Goal: Transaction & Acquisition: Purchase product/service

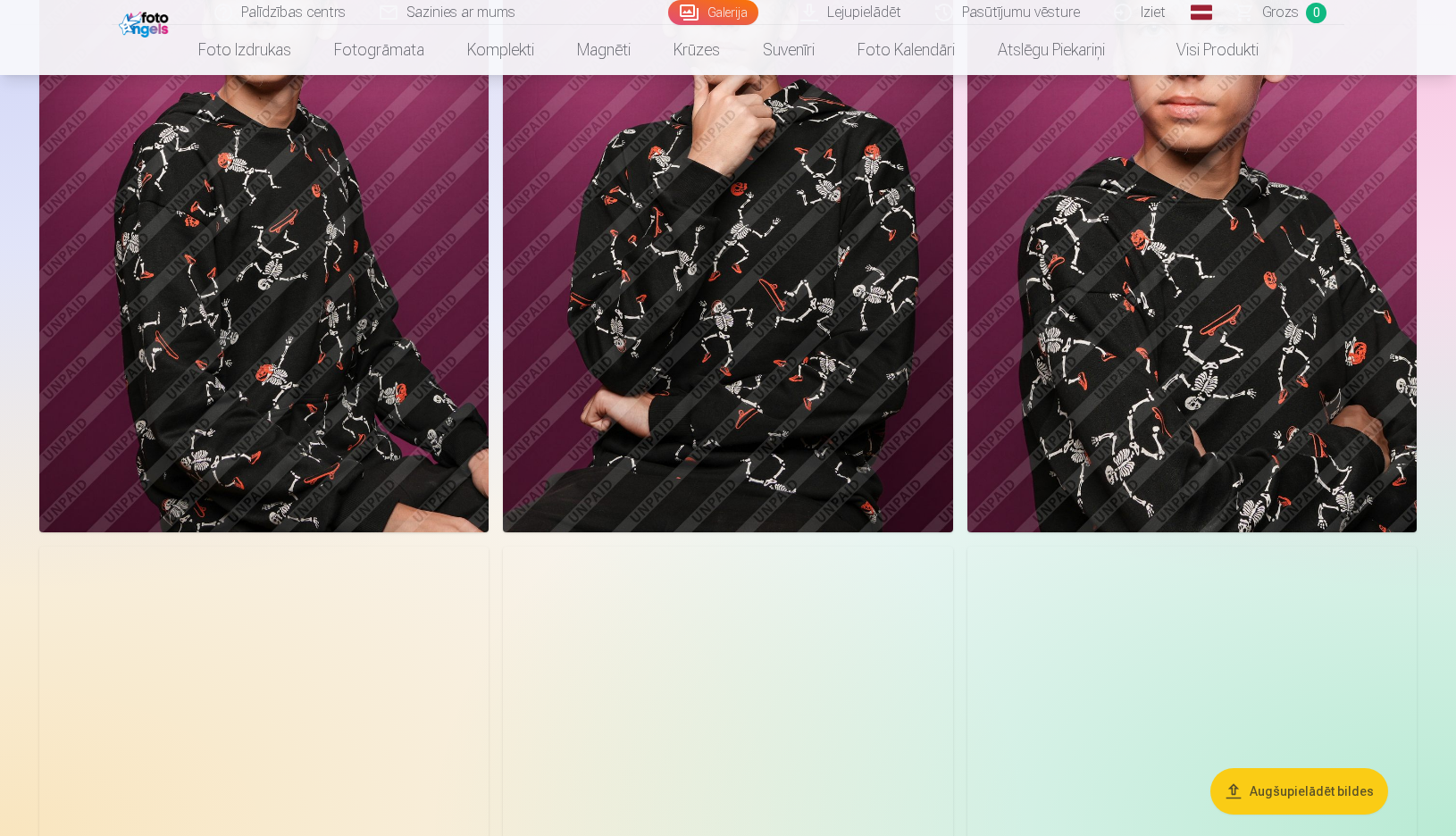
scroll to position [1161, 0]
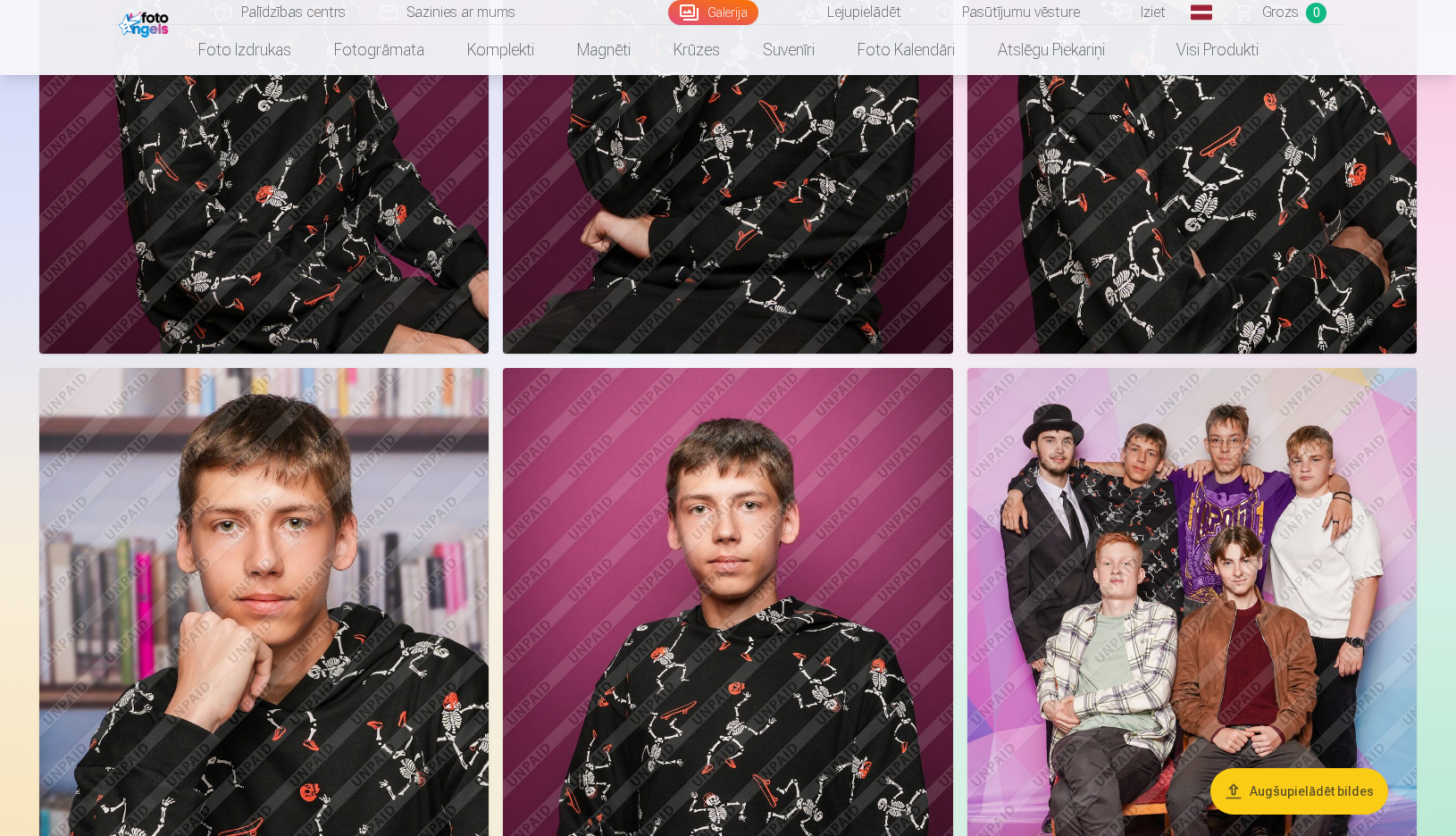
click at [1170, 568] on img at bounding box center [1192, 705] width 449 height 675
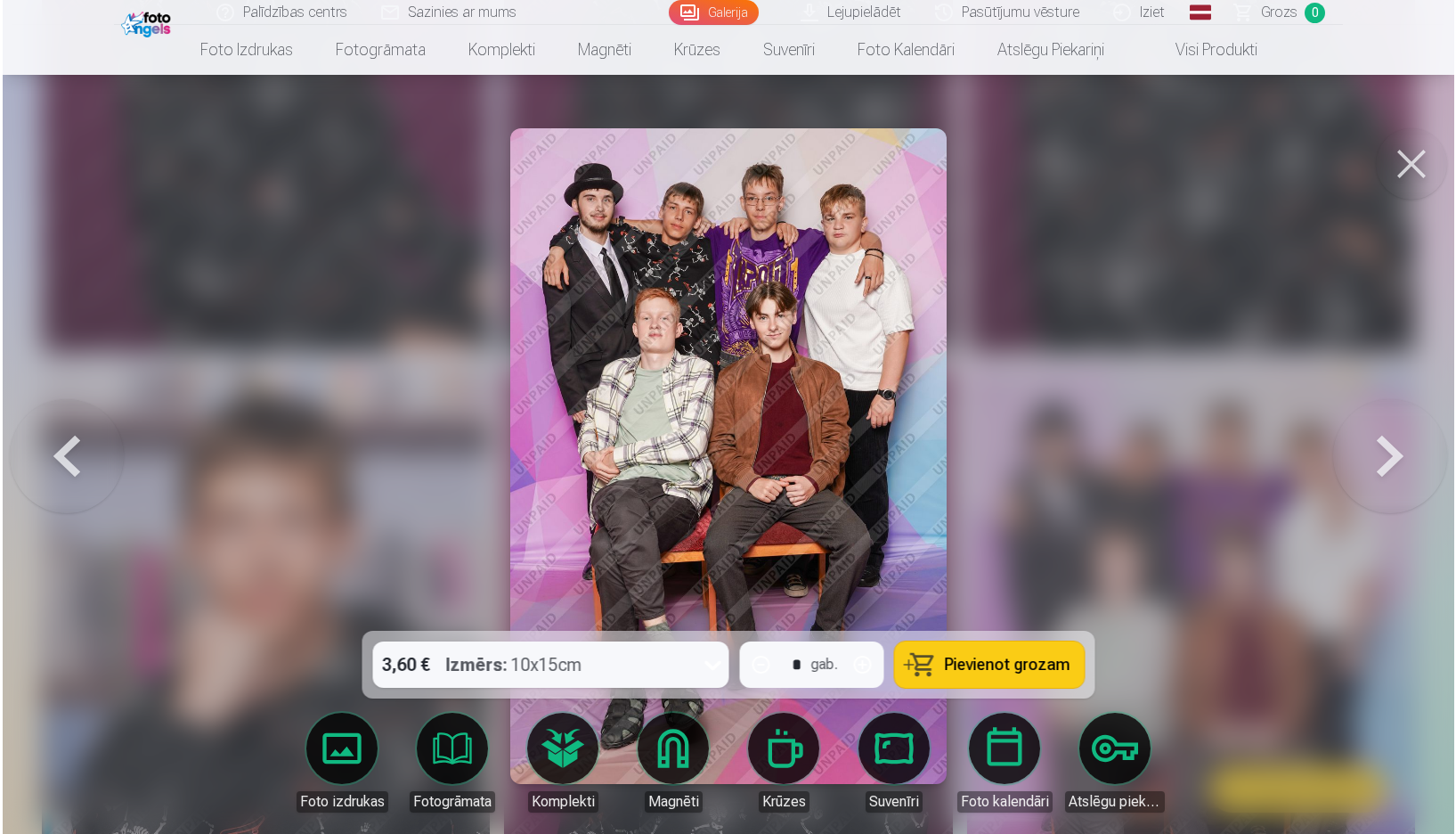
scroll to position [1160, 0]
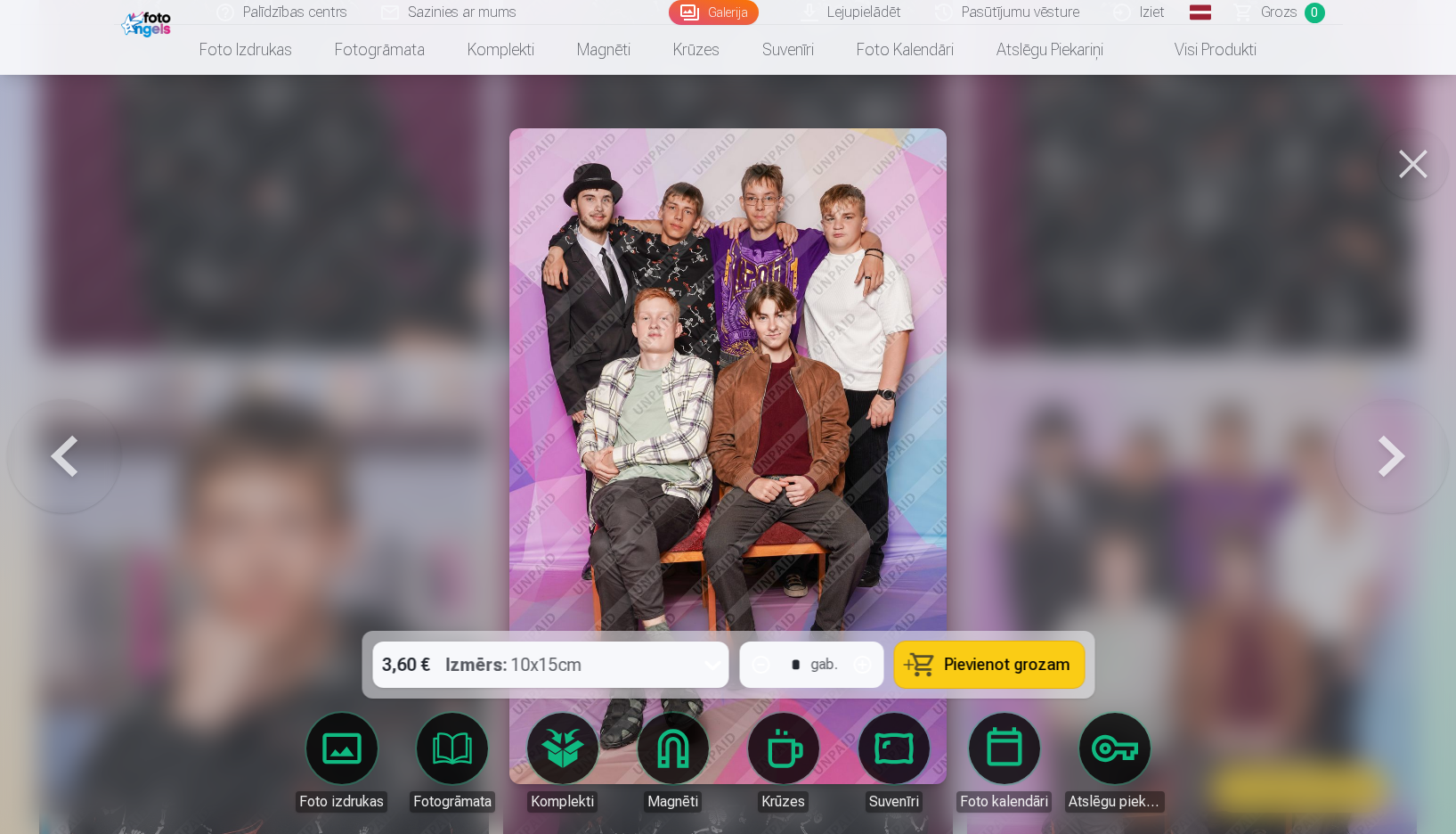
click at [577, 679] on div "Izmērs : 10x15cm" at bounding box center [512, 664] width 136 height 47
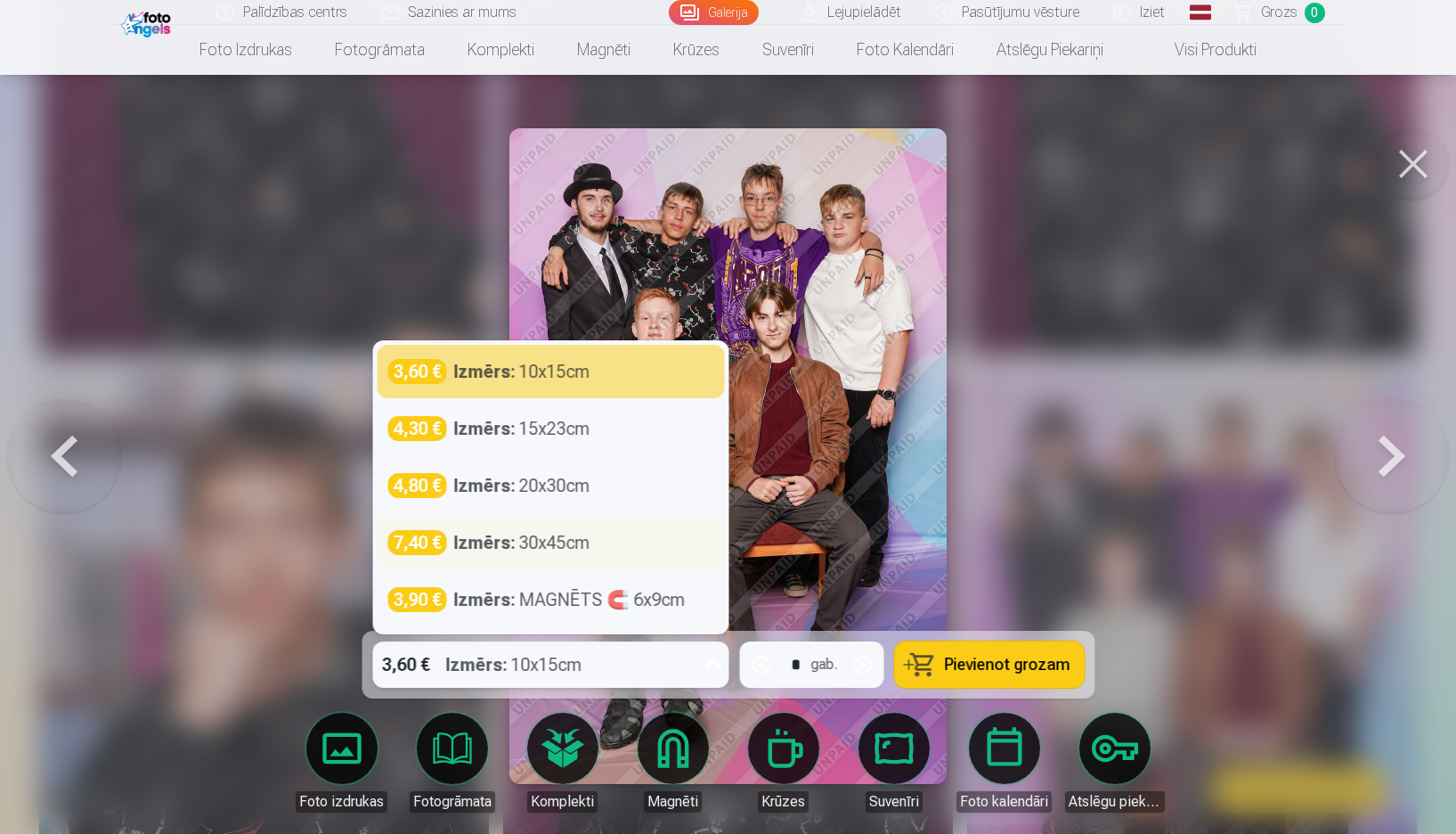
click at [614, 544] on div "7,40 € Izmērs : 30x45cm" at bounding box center [550, 542] width 326 height 25
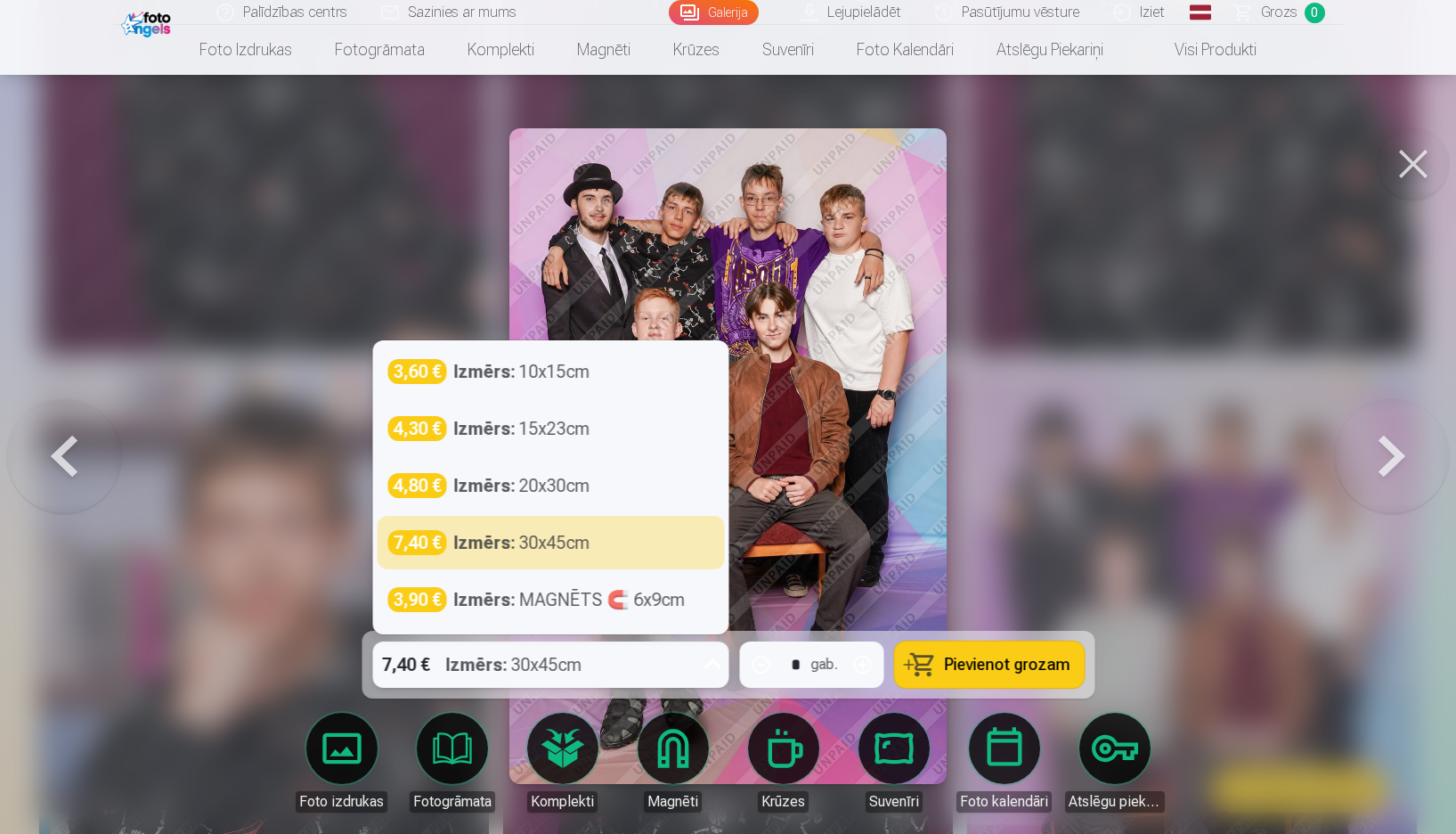
click at [630, 663] on div "7,40 € Izmērs : 30x45cm" at bounding box center [533, 664] width 322 height 47
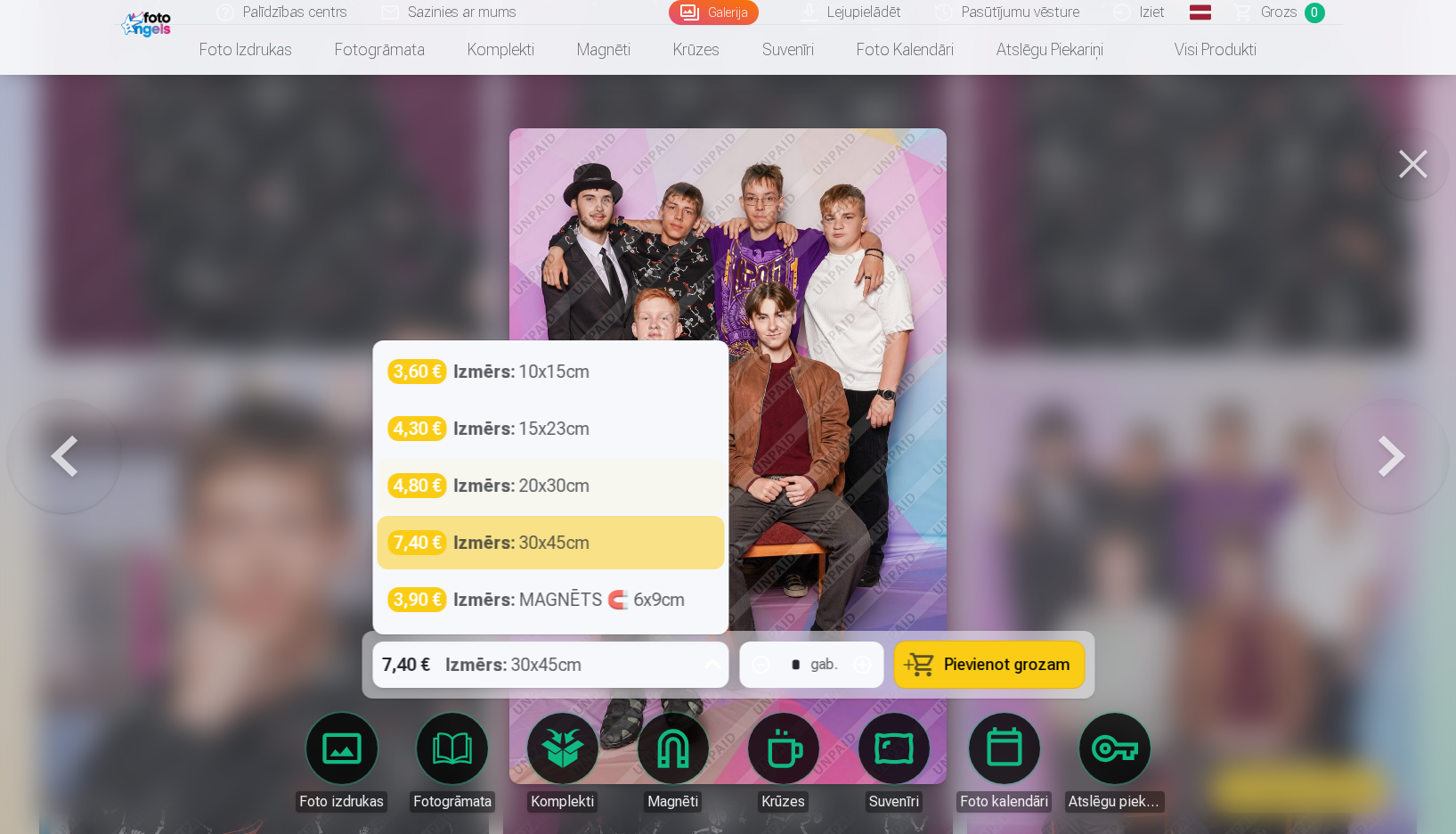
click at [590, 477] on div "Izmērs : 20x30cm" at bounding box center [520, 485] width 136 height 25
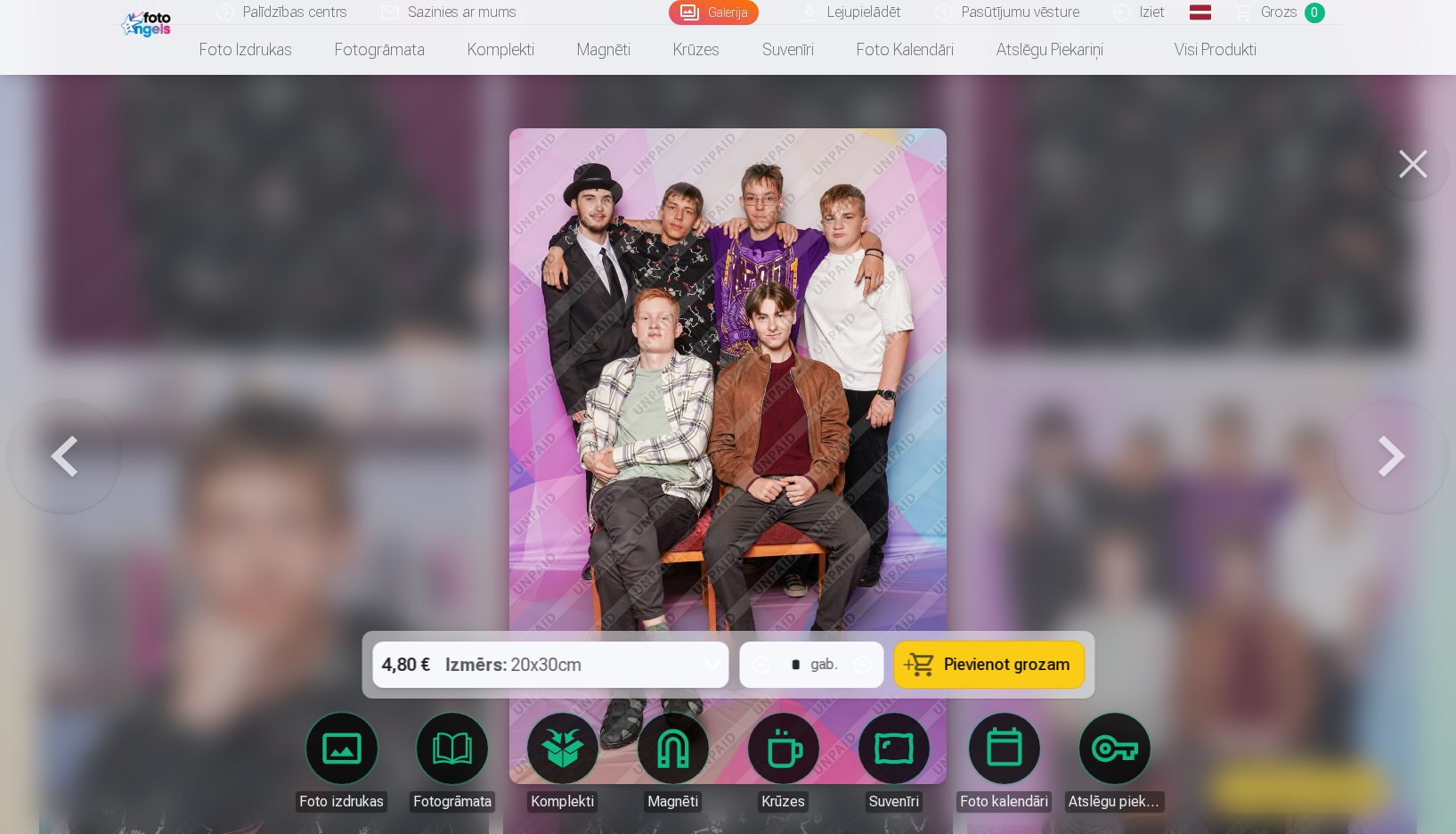
click at [481, 647] on div "Izmērs : 20x30cm" at bounding box center [512, 664] width 136 height 47
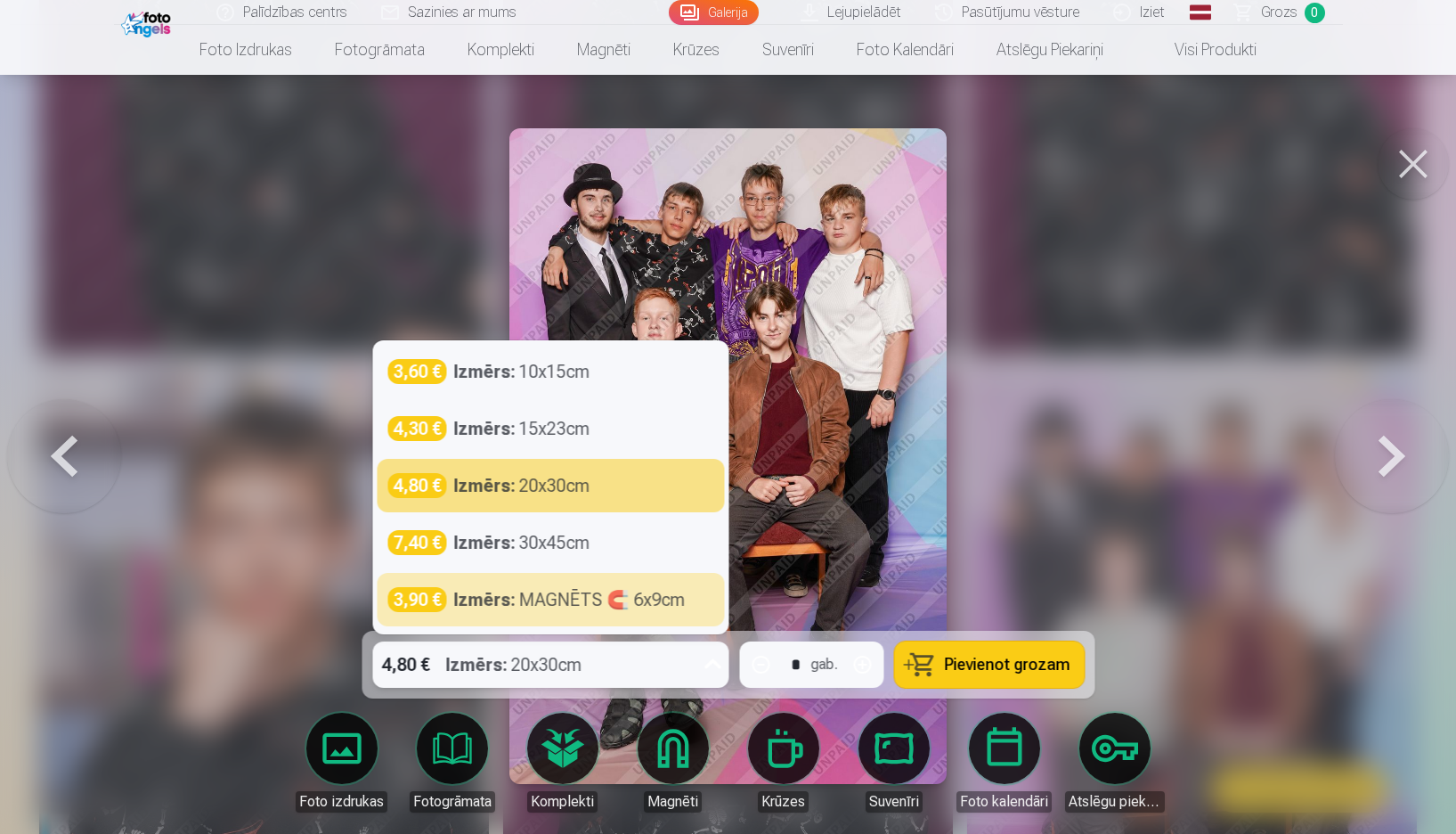
click at [1015, 672] on span "Pievienot grozam" at bounding box center [1007, 664] width 126 height 16
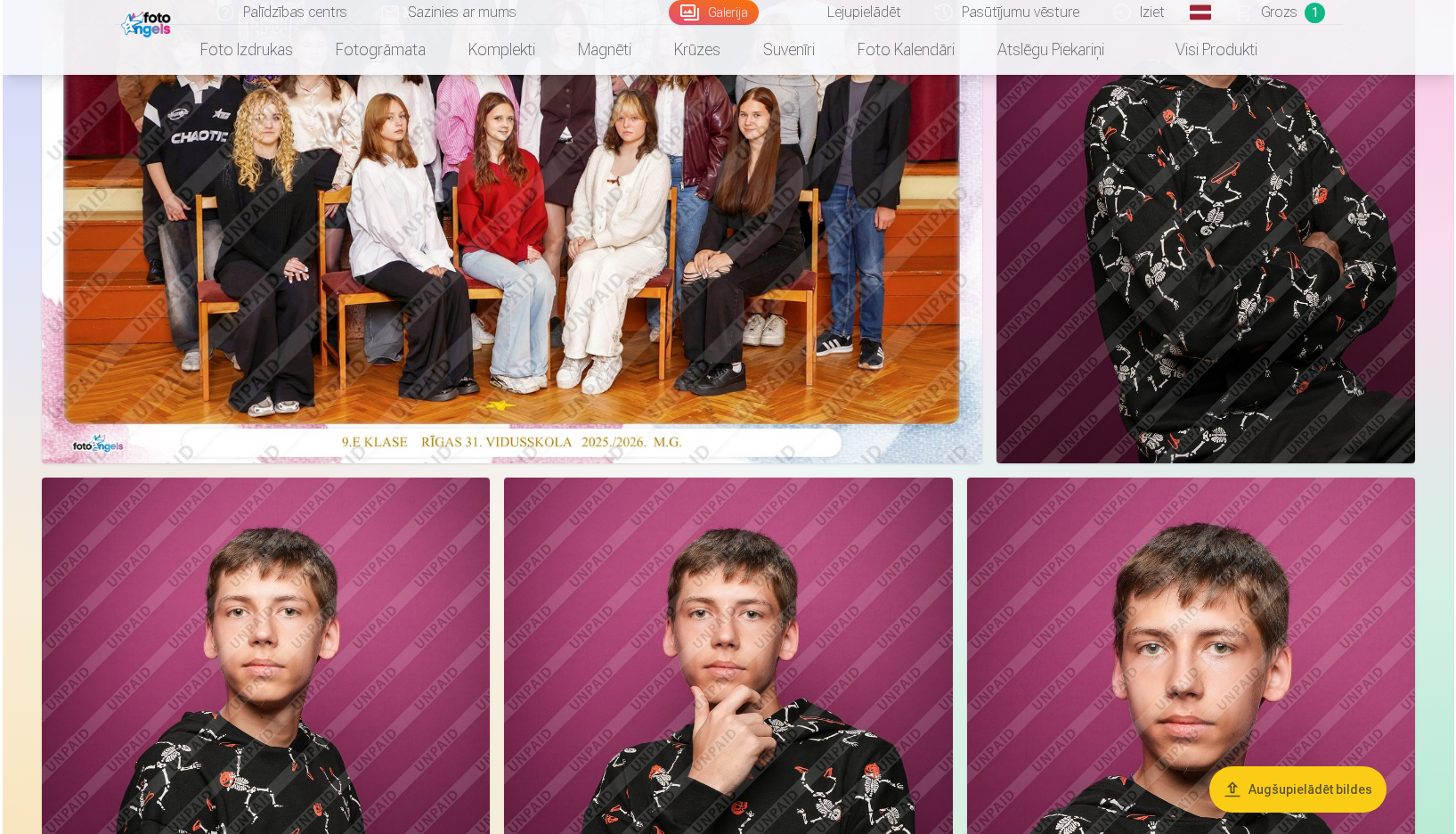
scroll to position [445, 0]
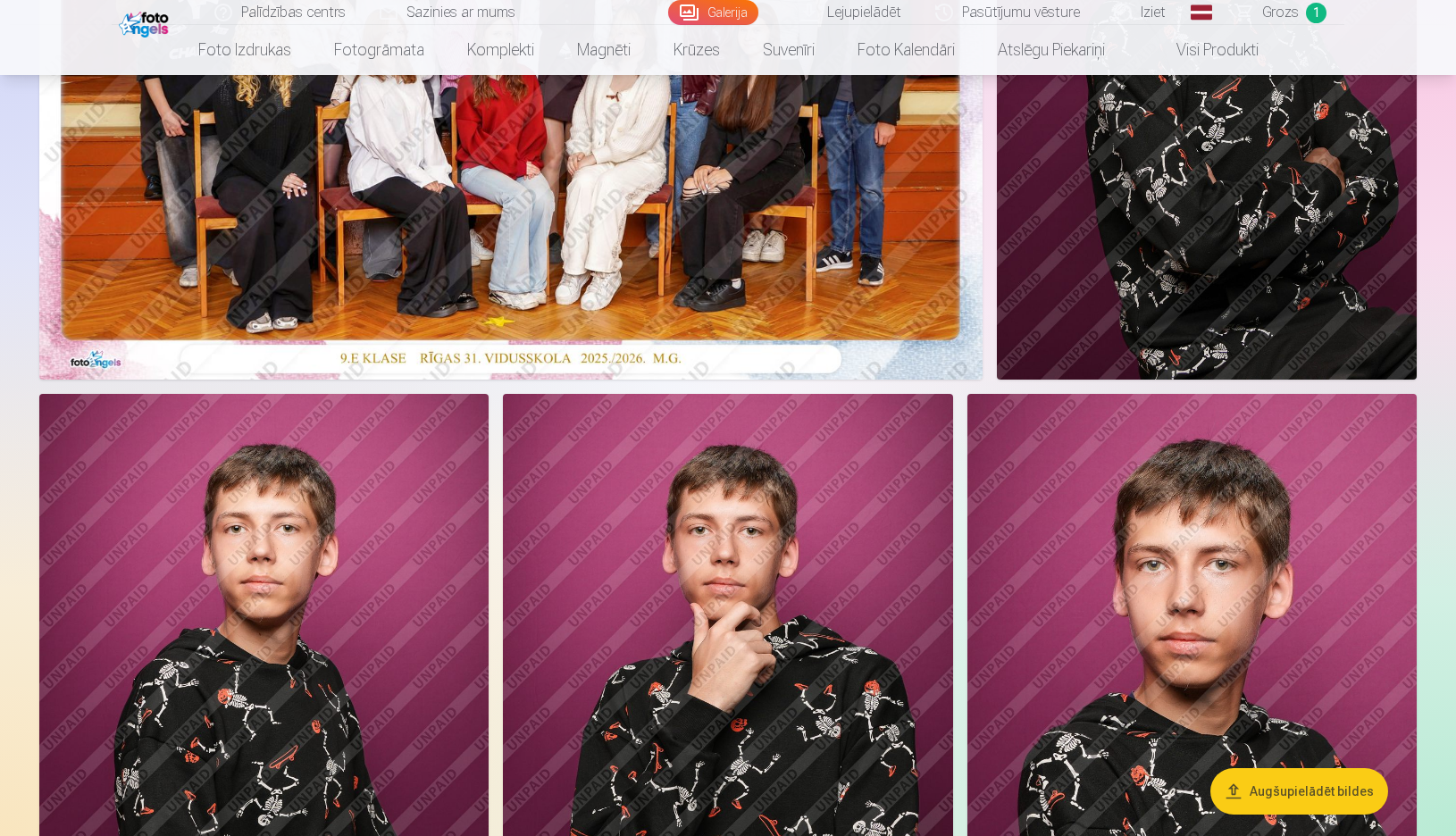
click at [1090, 316] on img at bounding box center [1207, 65] width 419 height 630
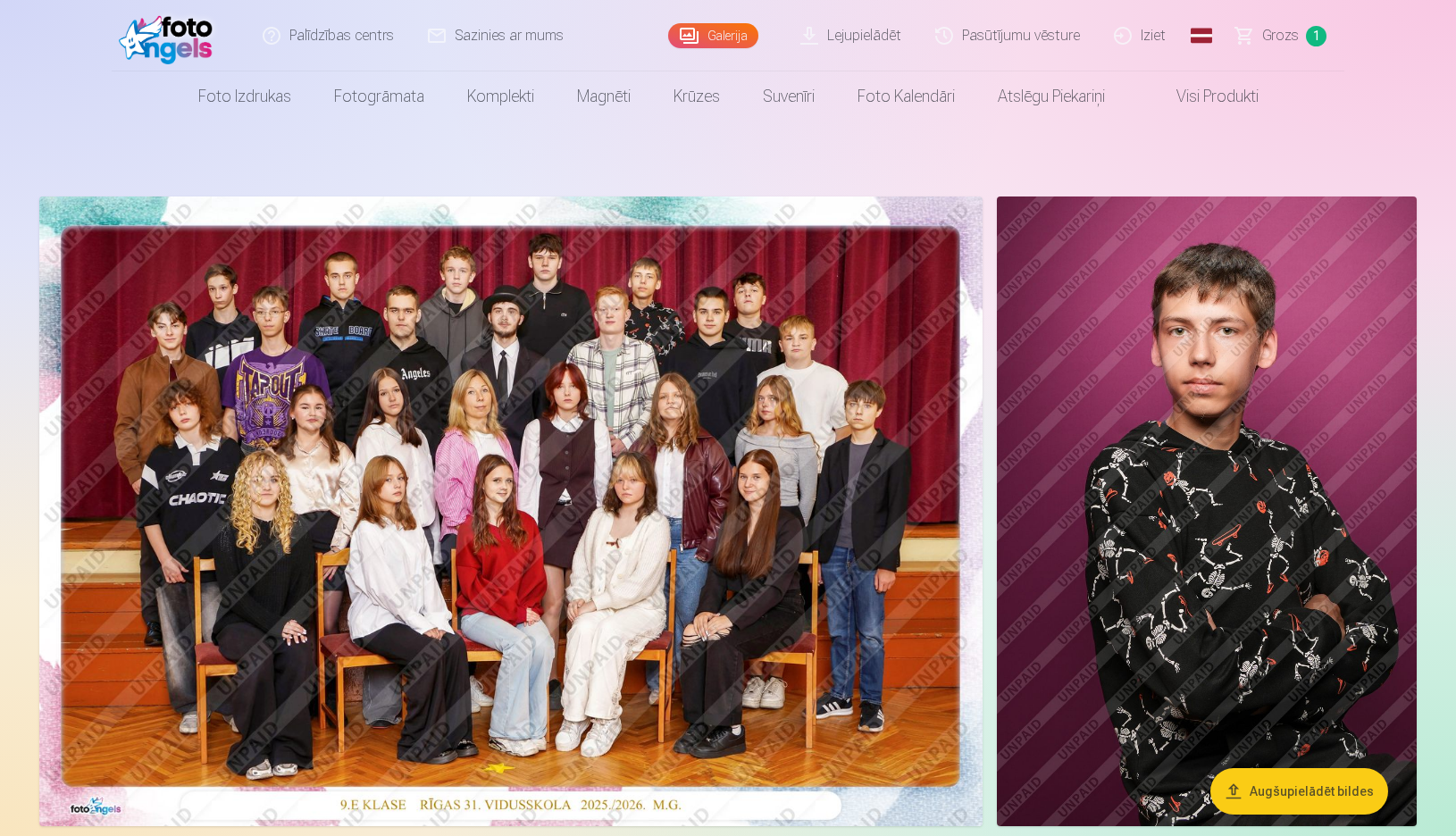
click at [304, 448] on img at bounding box center [511, 512] width 943 height 630
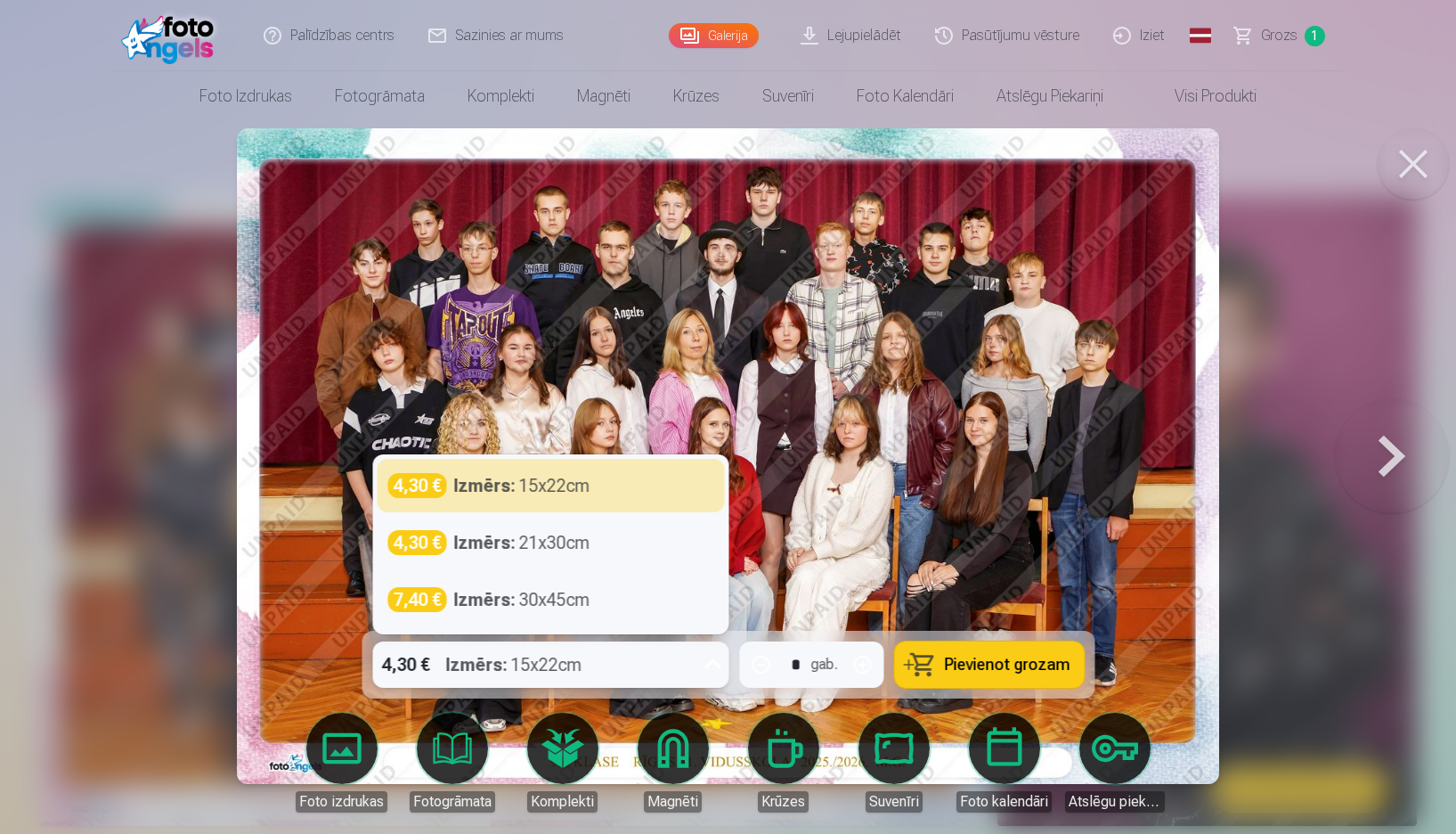
click at [642, 667] on div "4,30 € Izmērs : 15x22cm" at bounding box center [533, 664] width 322 height 47
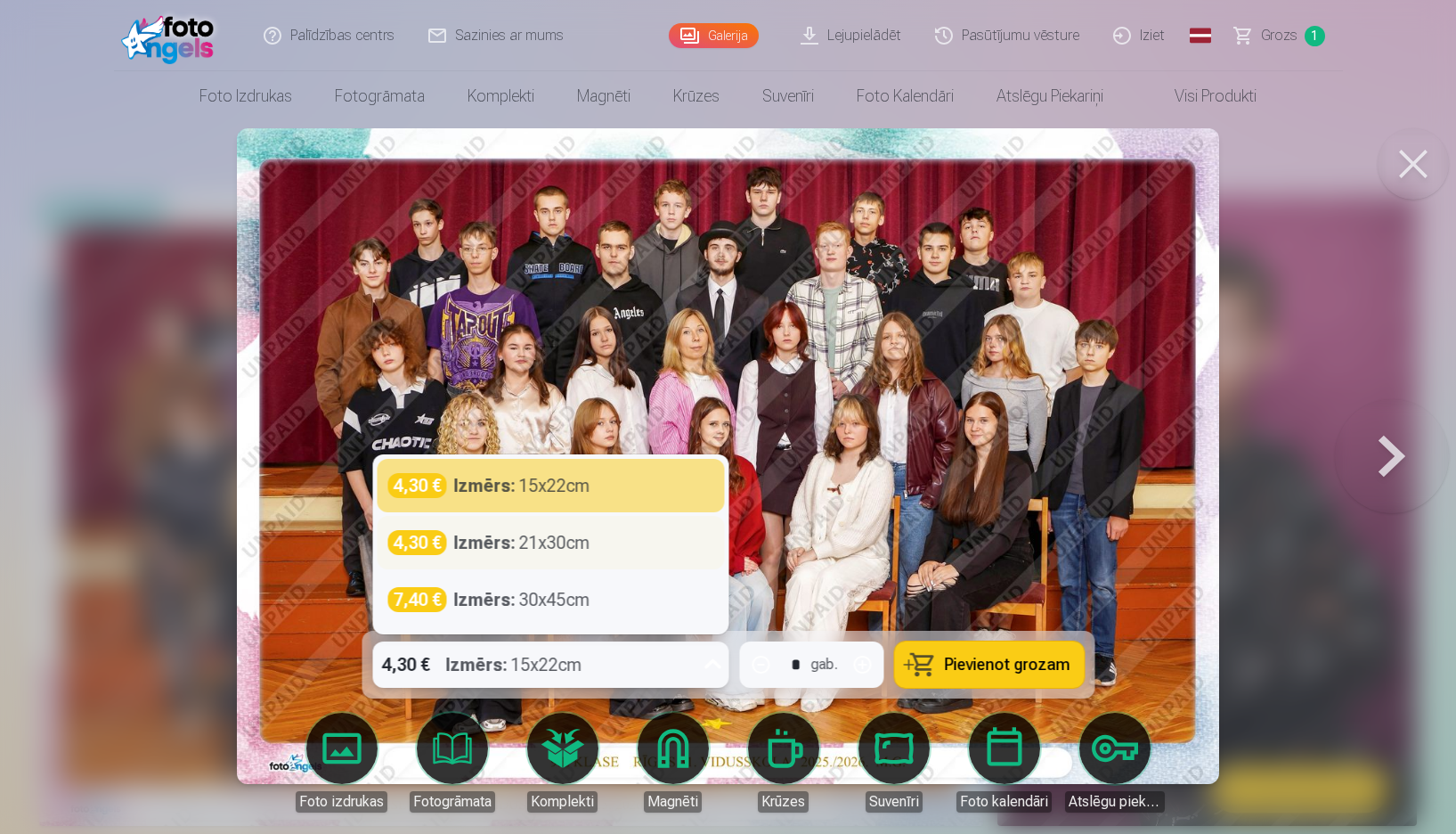
click at [495, 529] on div "4,30 € Izmērs : 21x30cm" at bounding box center [550, 542] width 347 height 54
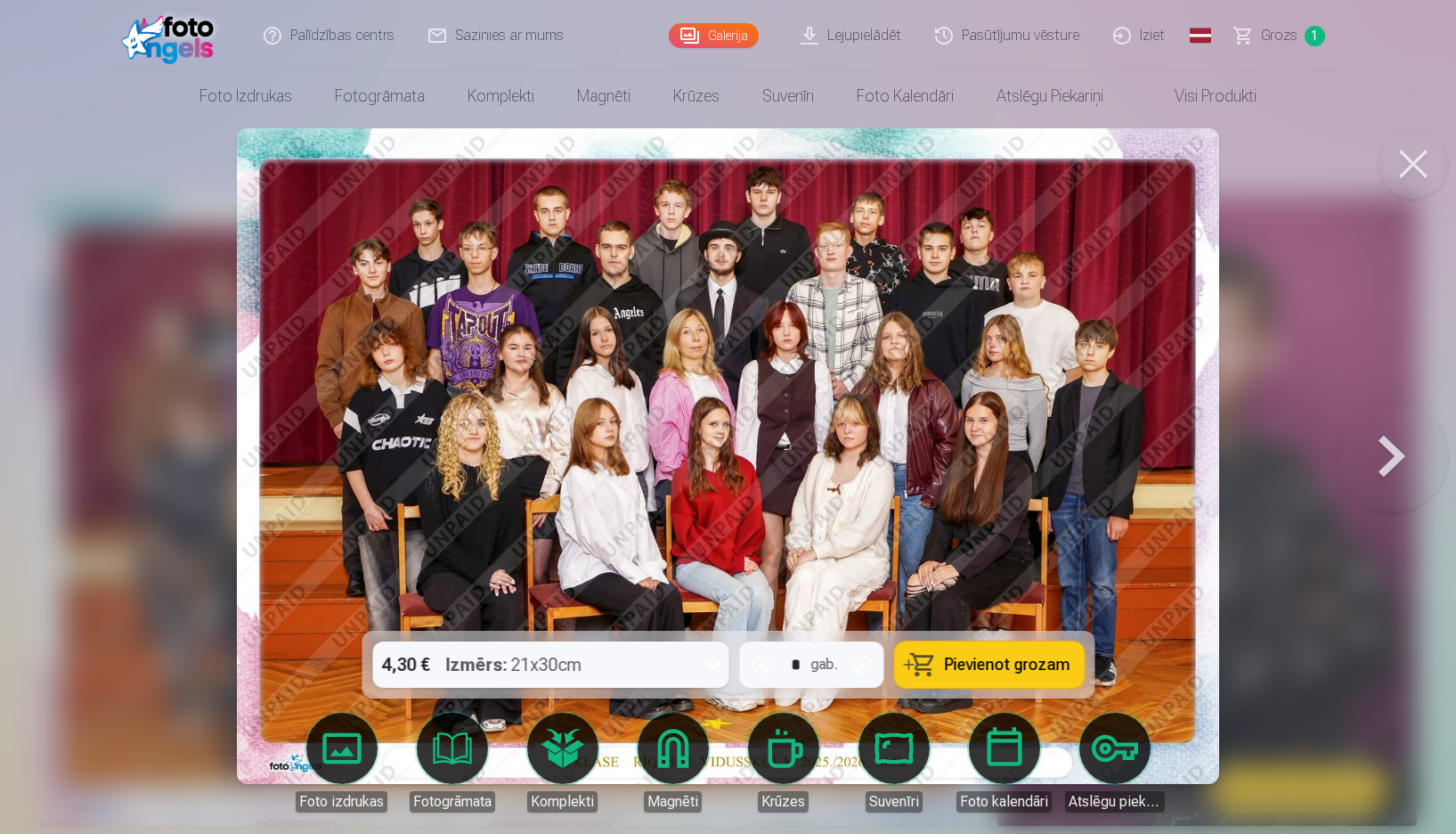
click at [982, 671] on span "Pievienot grozam" at bounding box center [1007, 664] width 126 height 16
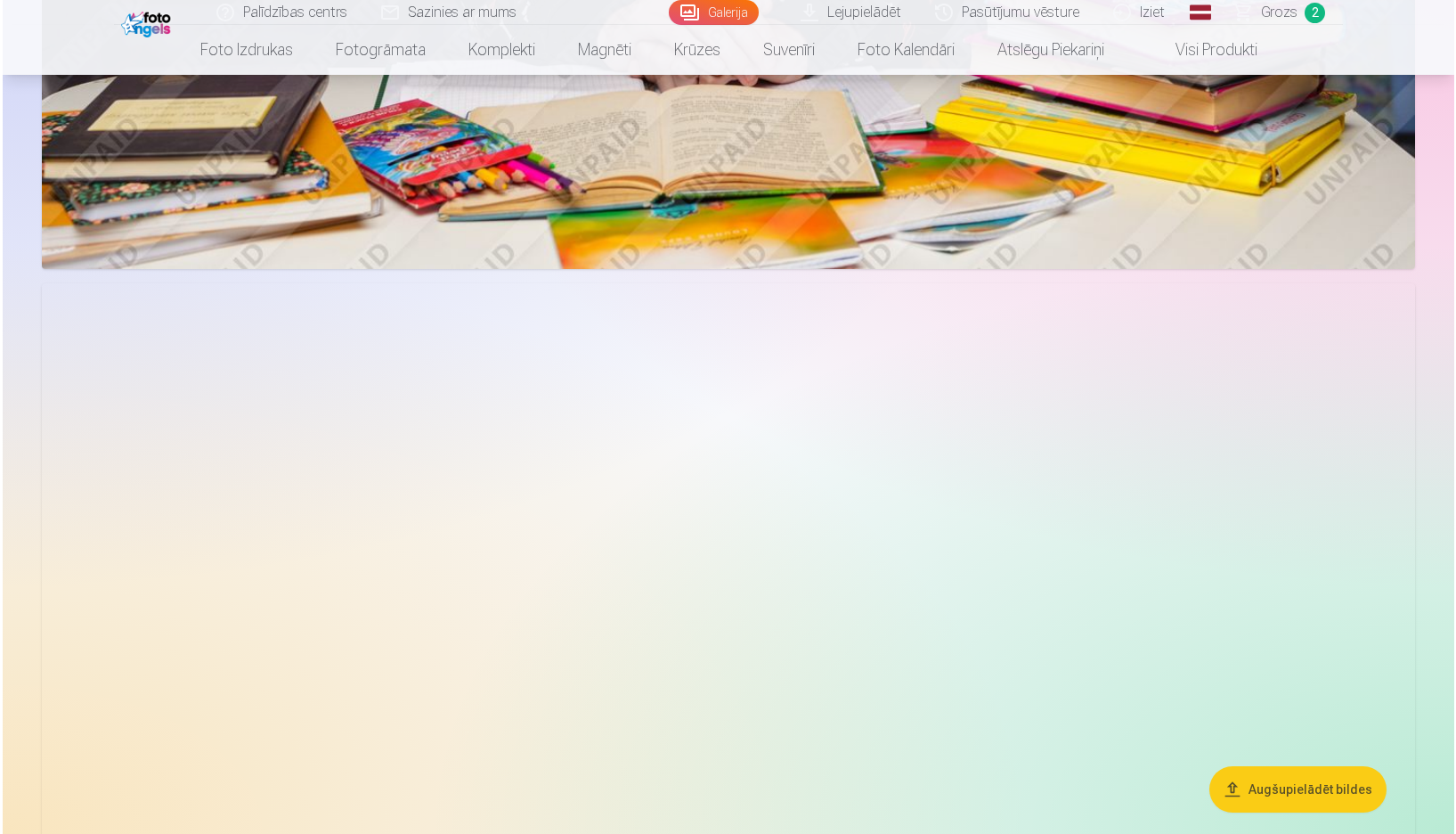
scroll to position [8021, 0]
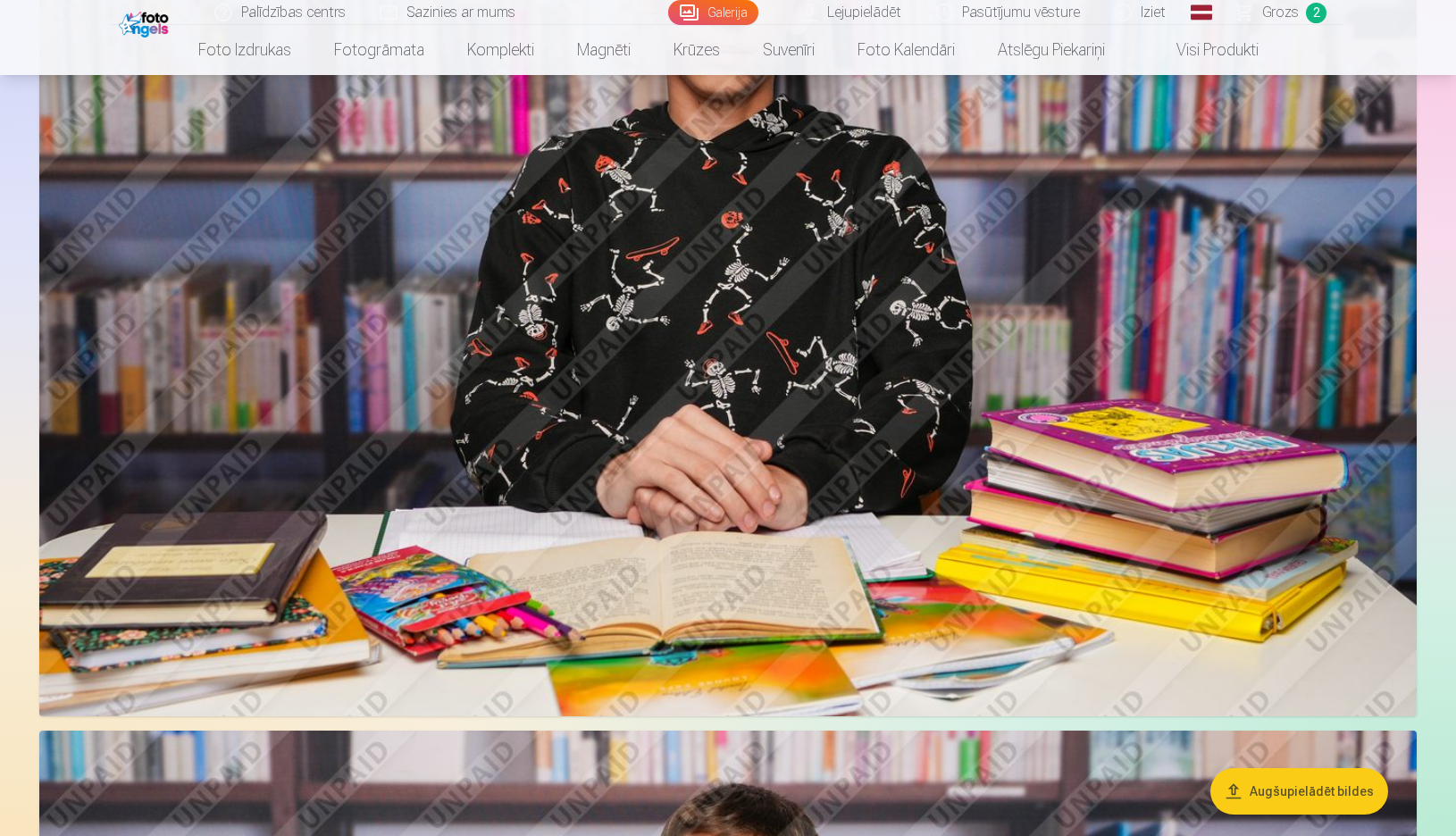
click at [905, 460] on img at bounding box center [728, 258] width 1377 height 919
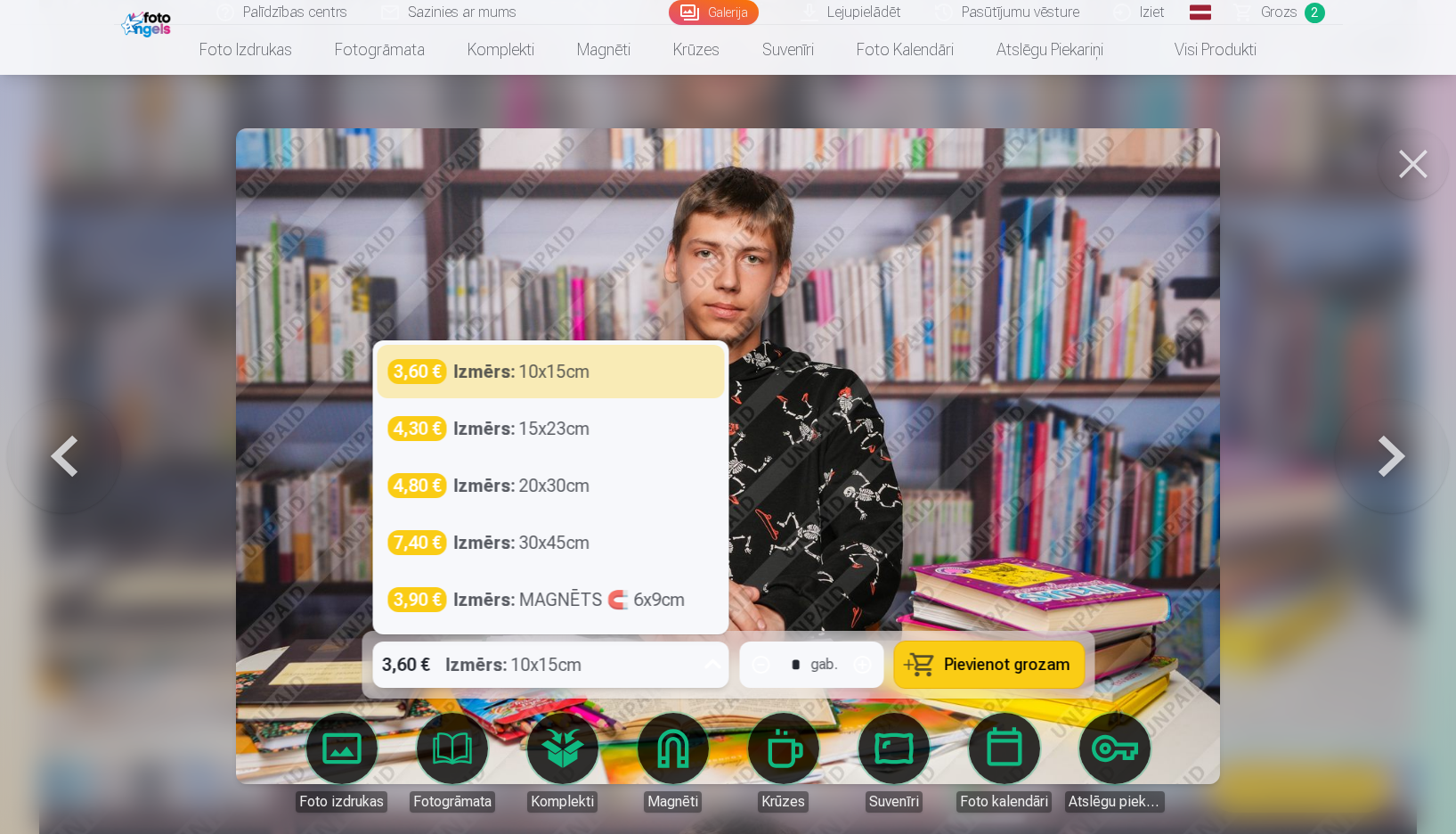
click at [585, 661] on div "3,60 € Izmērs : 10x15cm" at bounding box center [533, 664] width 322 height 47
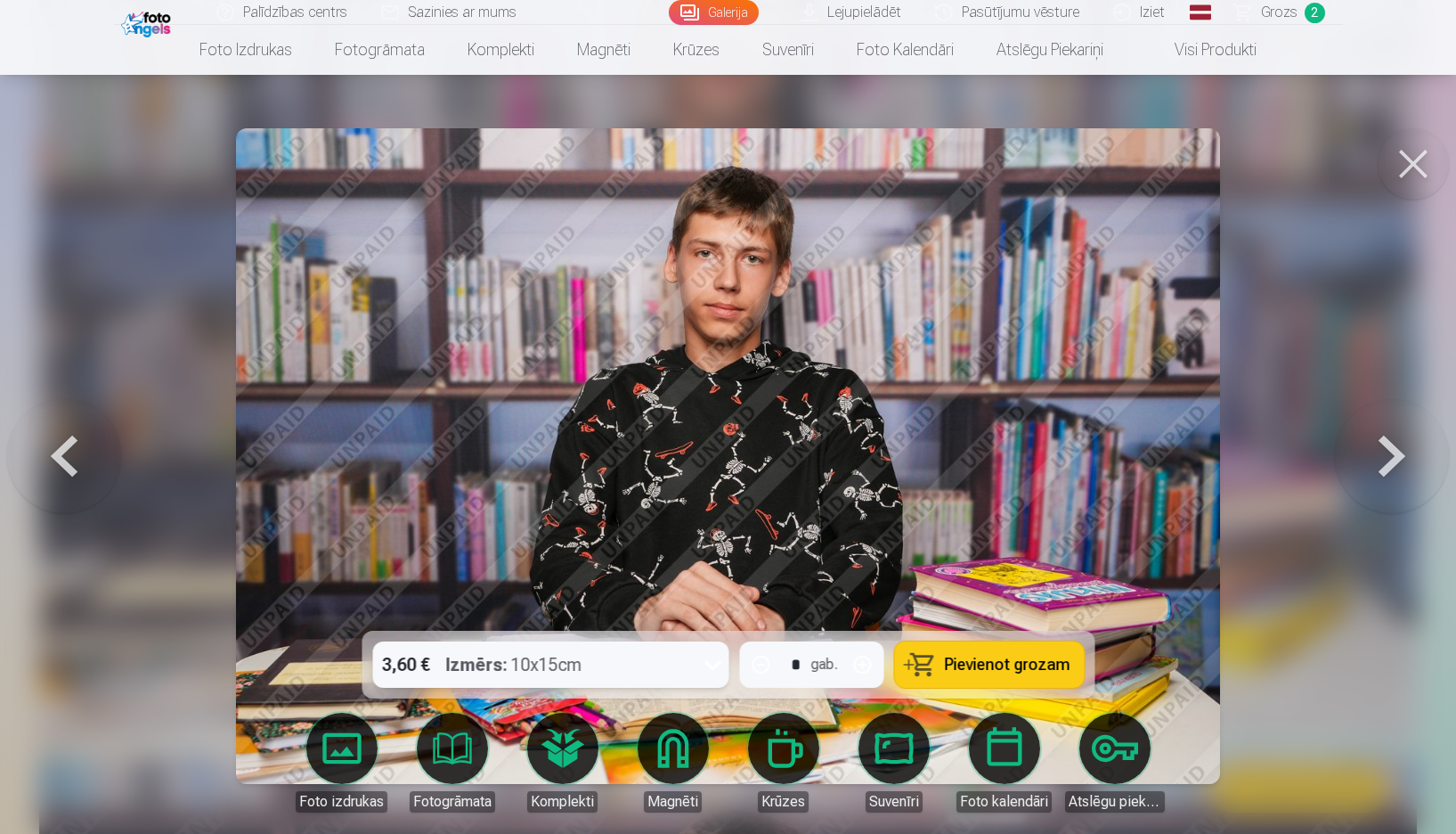
click at [585, 661] on div "3,60 € Izmērs : 10x15cm" at bounding box center [533, 664] width 322 height 47
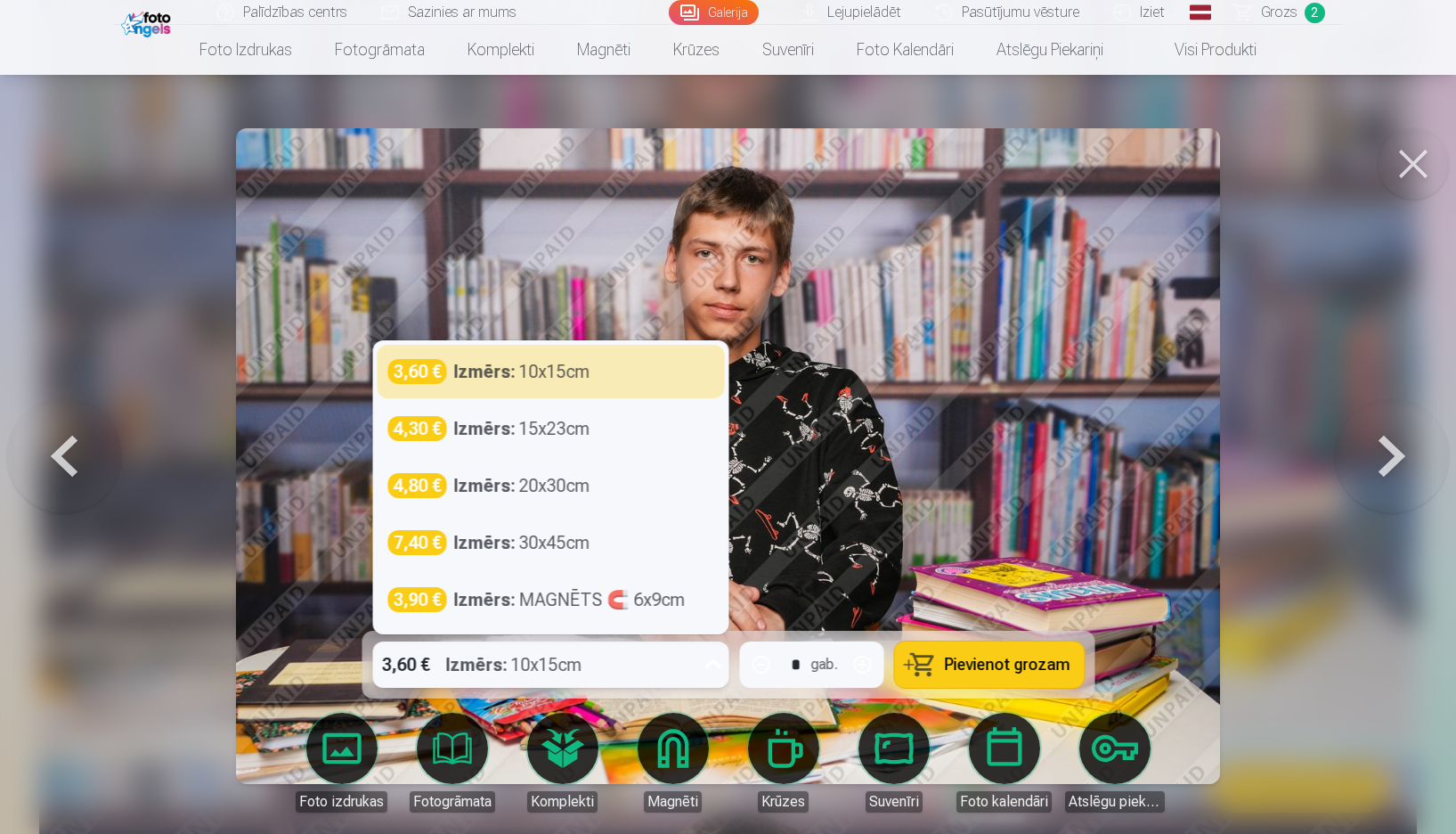
click at [587, 660] on div "3,60 € Izmērs : 10x15cm" at bounding box center [533, 664] width 322 height 47
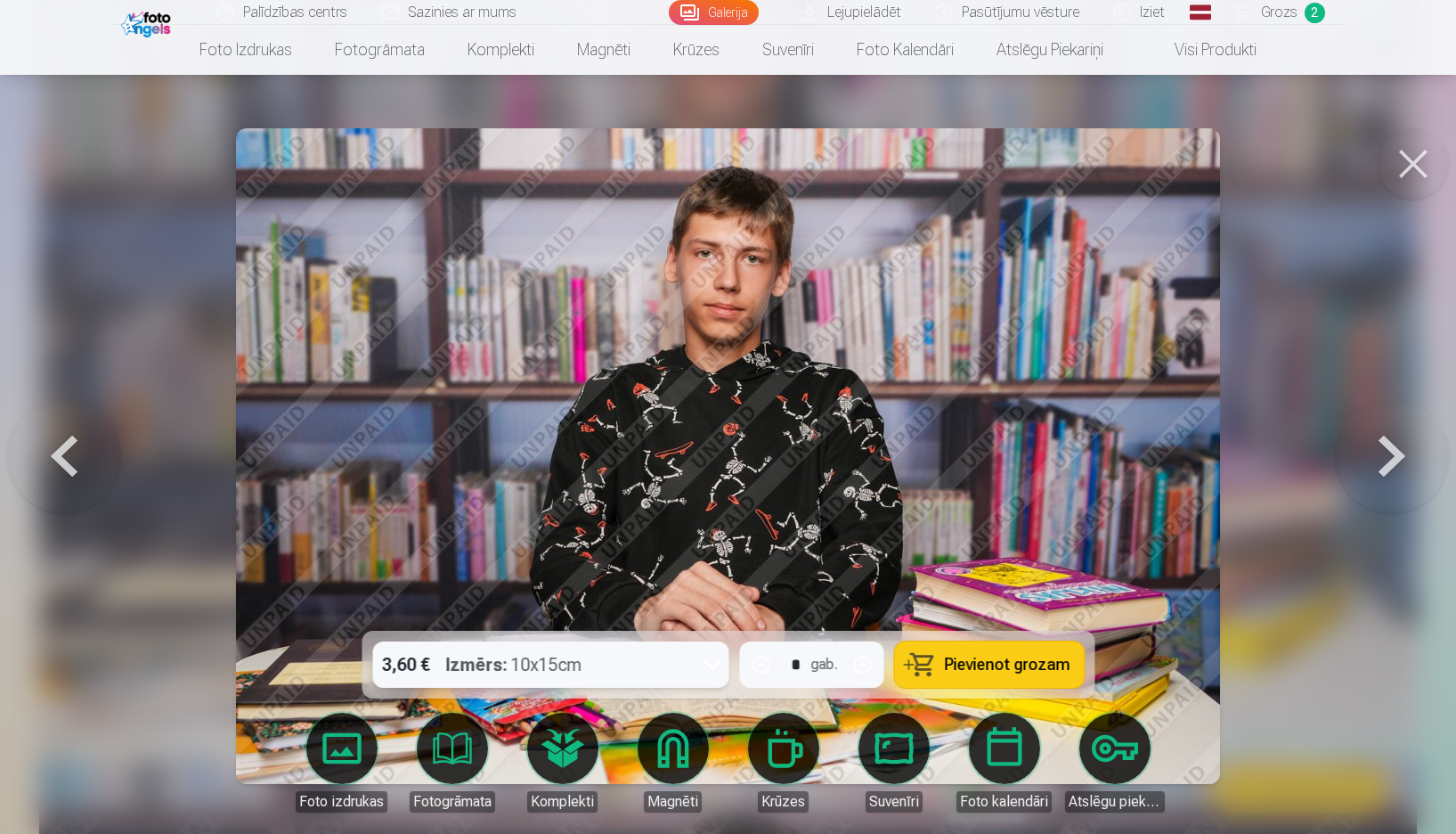
click at [989, 693] on div "3,60 € Izmērs : 10x15cm * gab. Pievienot grozam" at bounding box center [728, 664] width 733 height 67
click at [980, 664] on span "Pievienot grozam" at bounding box center [1007, 664] width 126 height 16
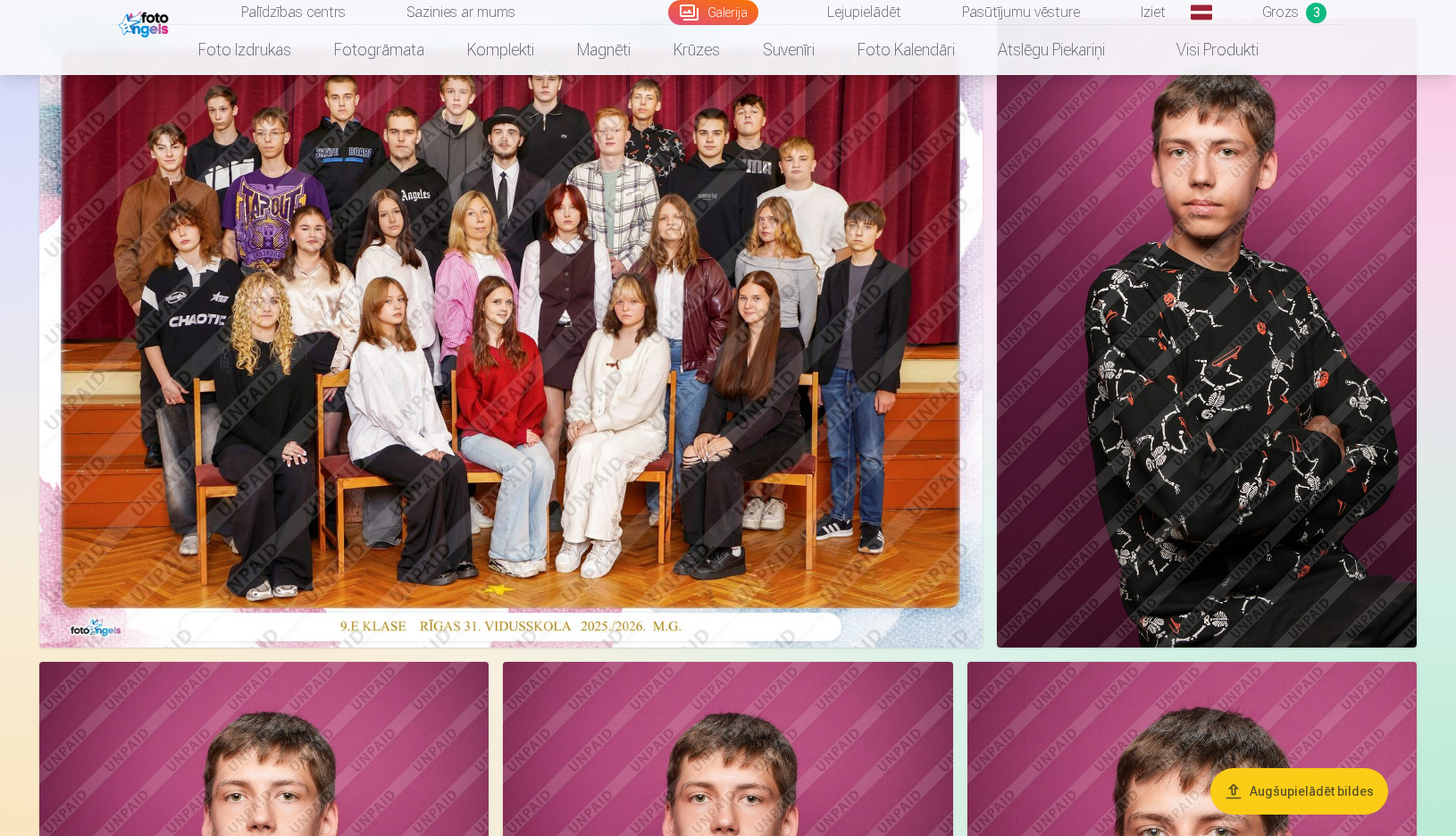
scroll to position [89, 0]
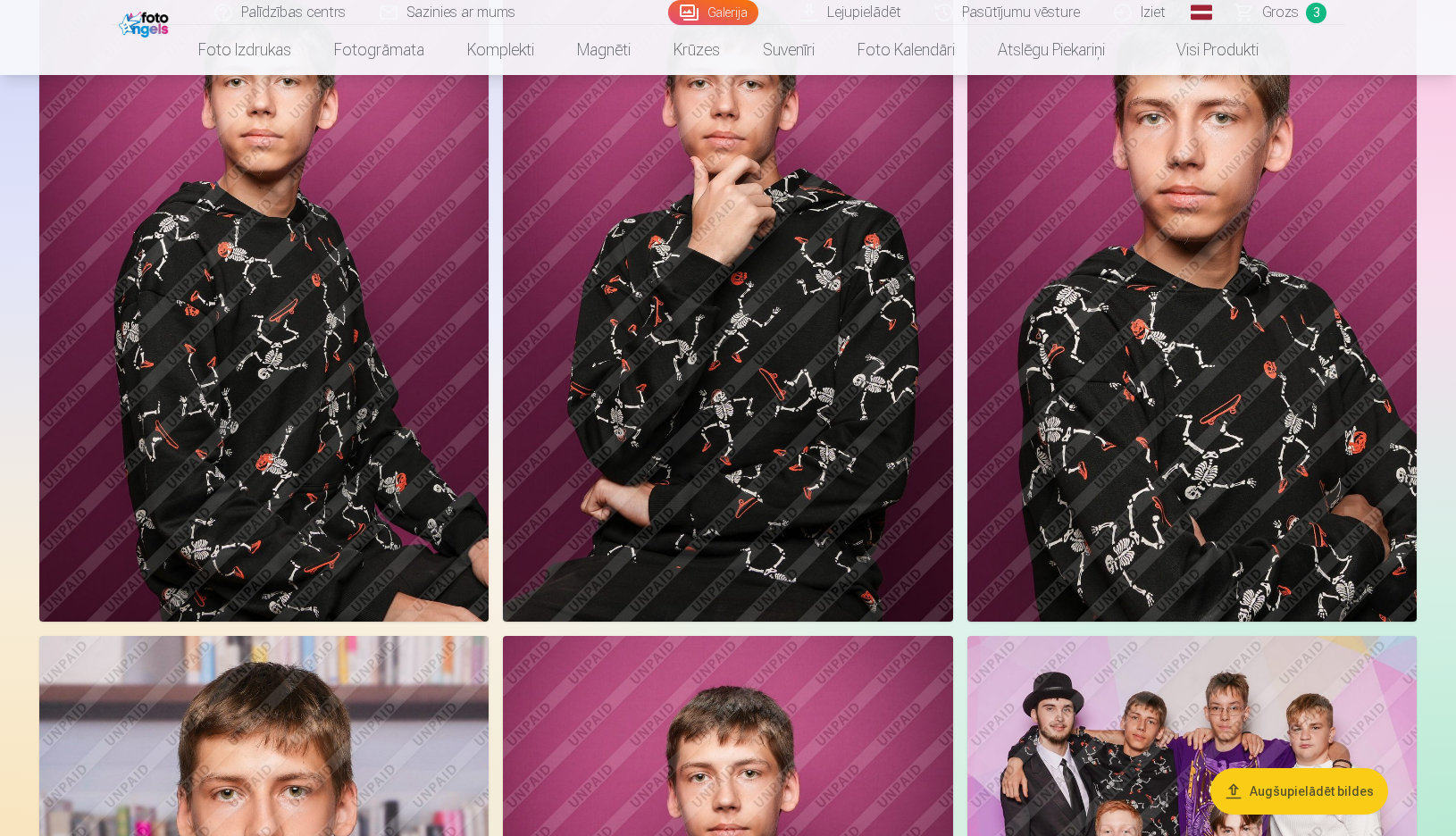
click at [878, 432] on img at bounding box center [728, 284] width 449 height 675
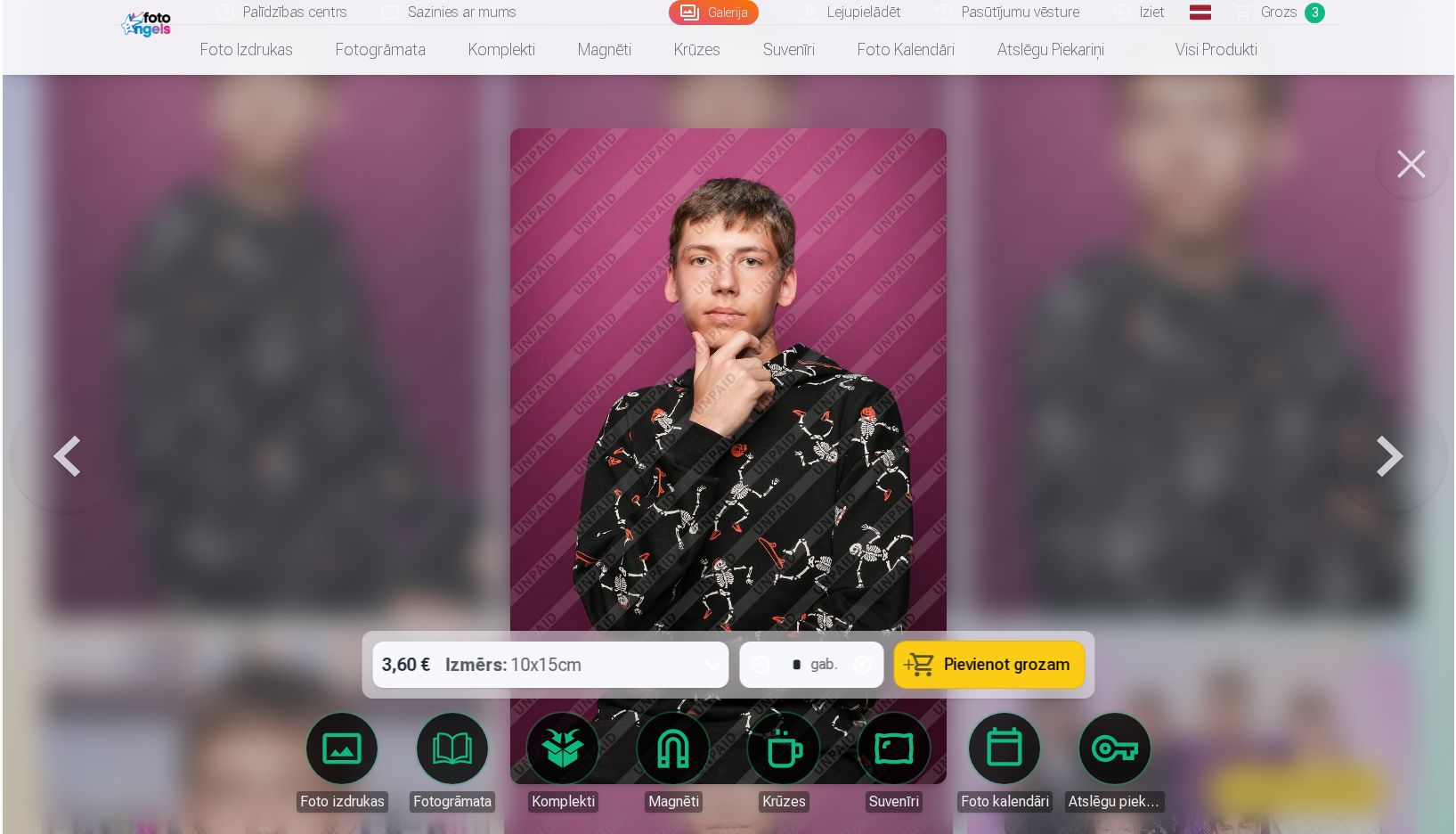
scroll to position [893, 0]
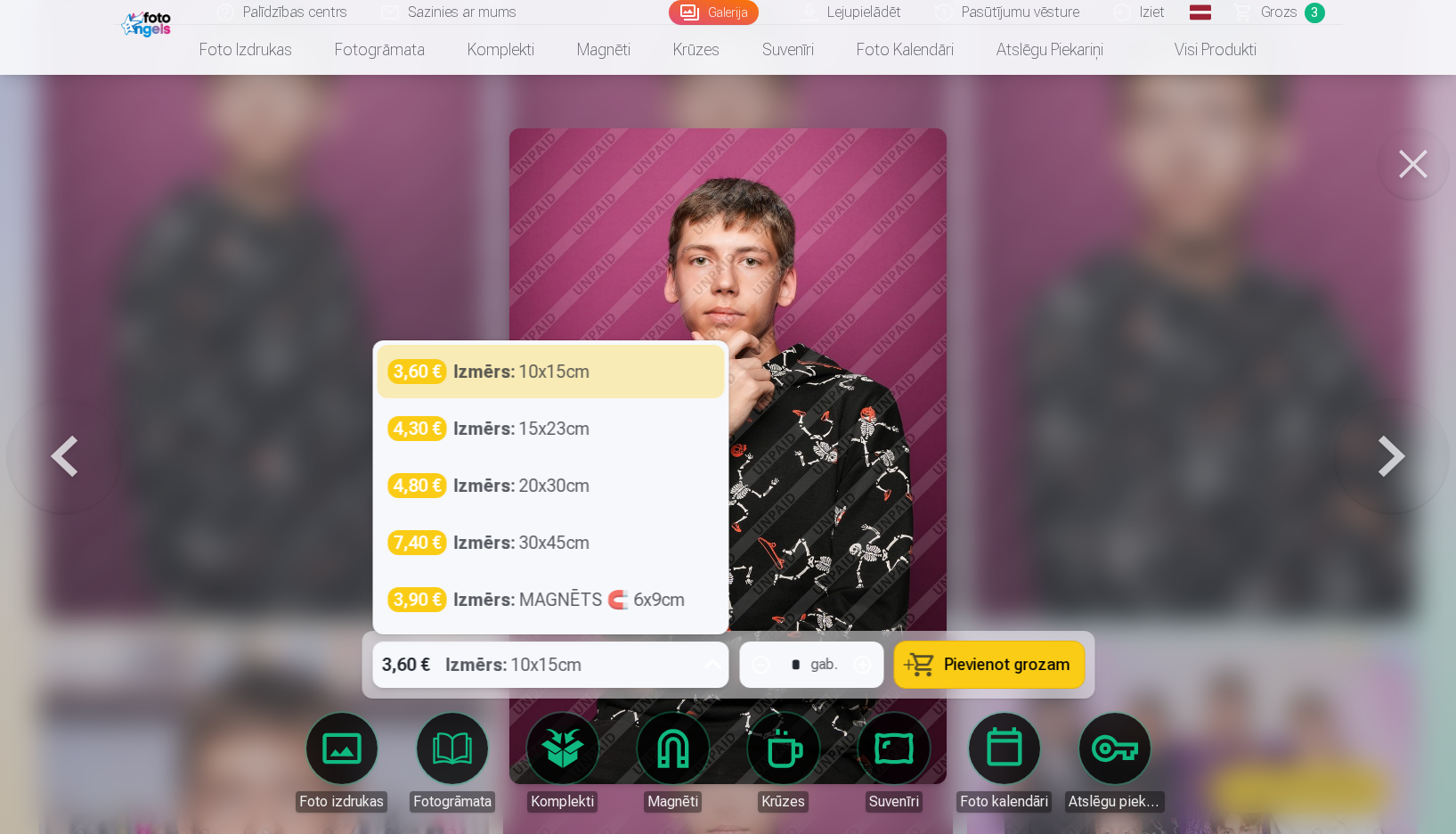
click at [624, 653] on div "3,60 € Izmērs : 10x15cm" at bounding box center [533, 664] width 322 height 47
click at [637, 658] on div "3,60 € Izmērs : 10x15cm" at bounding box center [533, 664] width 322 height 47
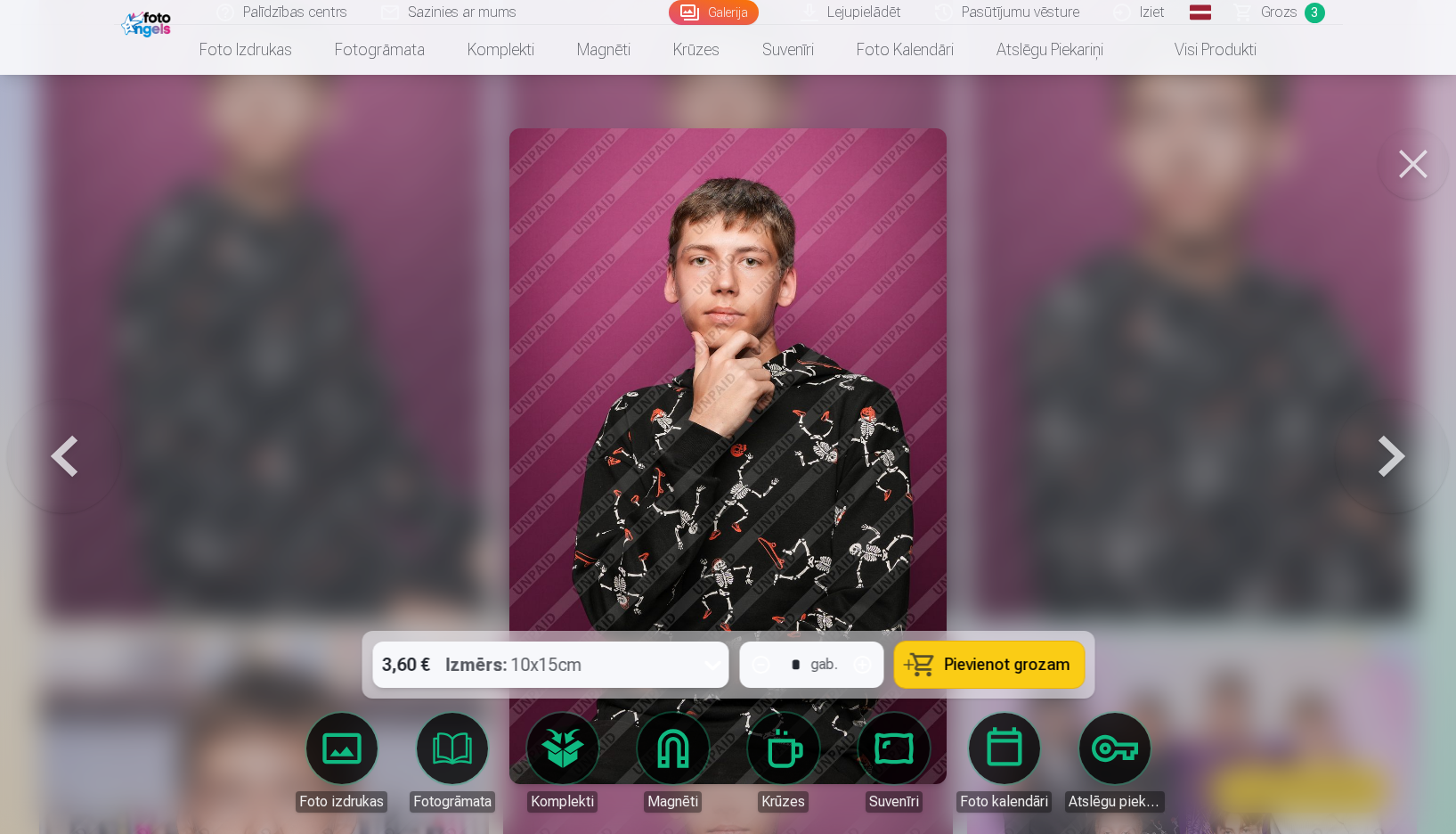
click at [1055, 673] on span "Pievienot grozam" at bounding box center [1007, 664] width 126 height 16
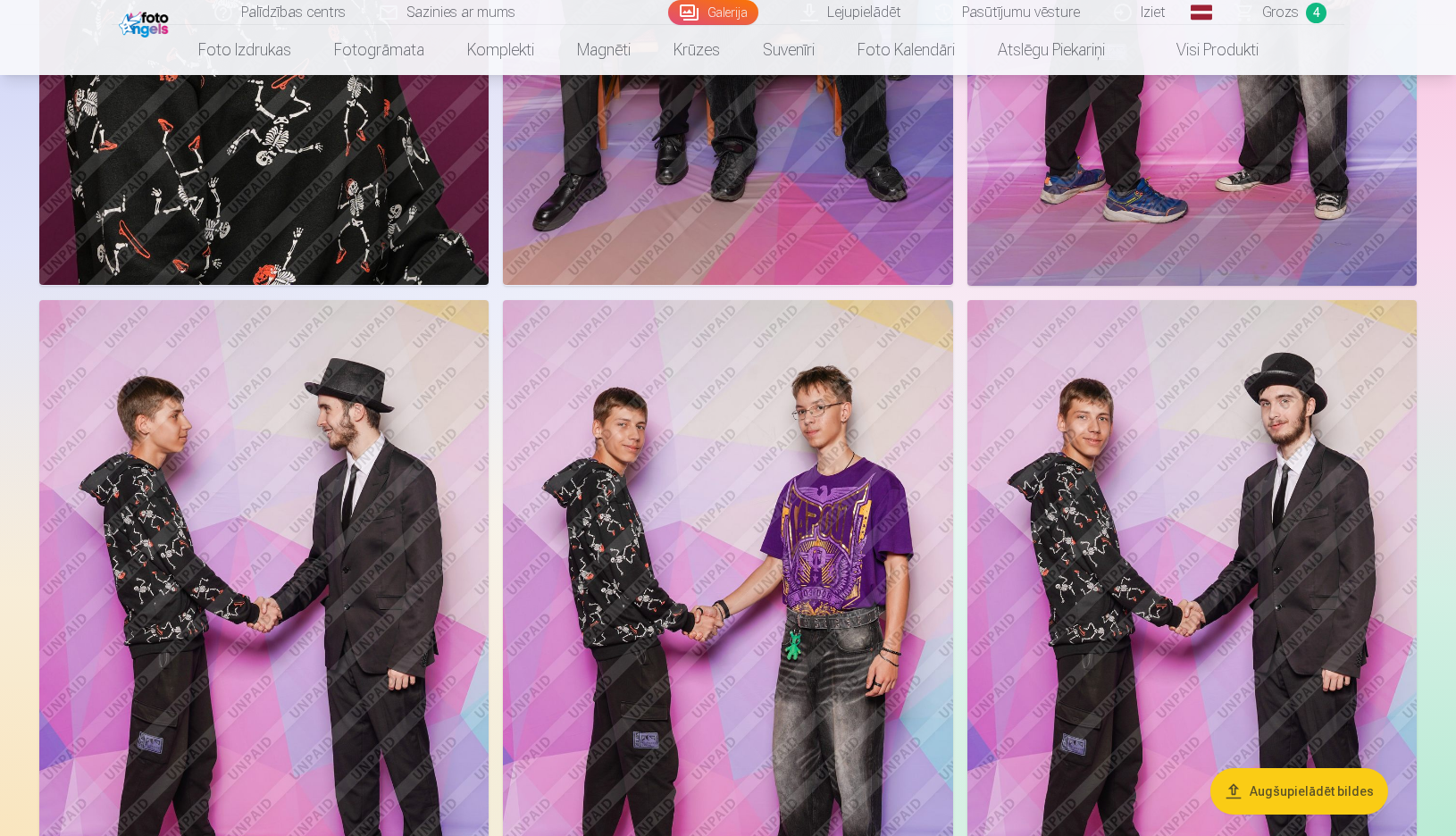
scroll to position [4824, 0]
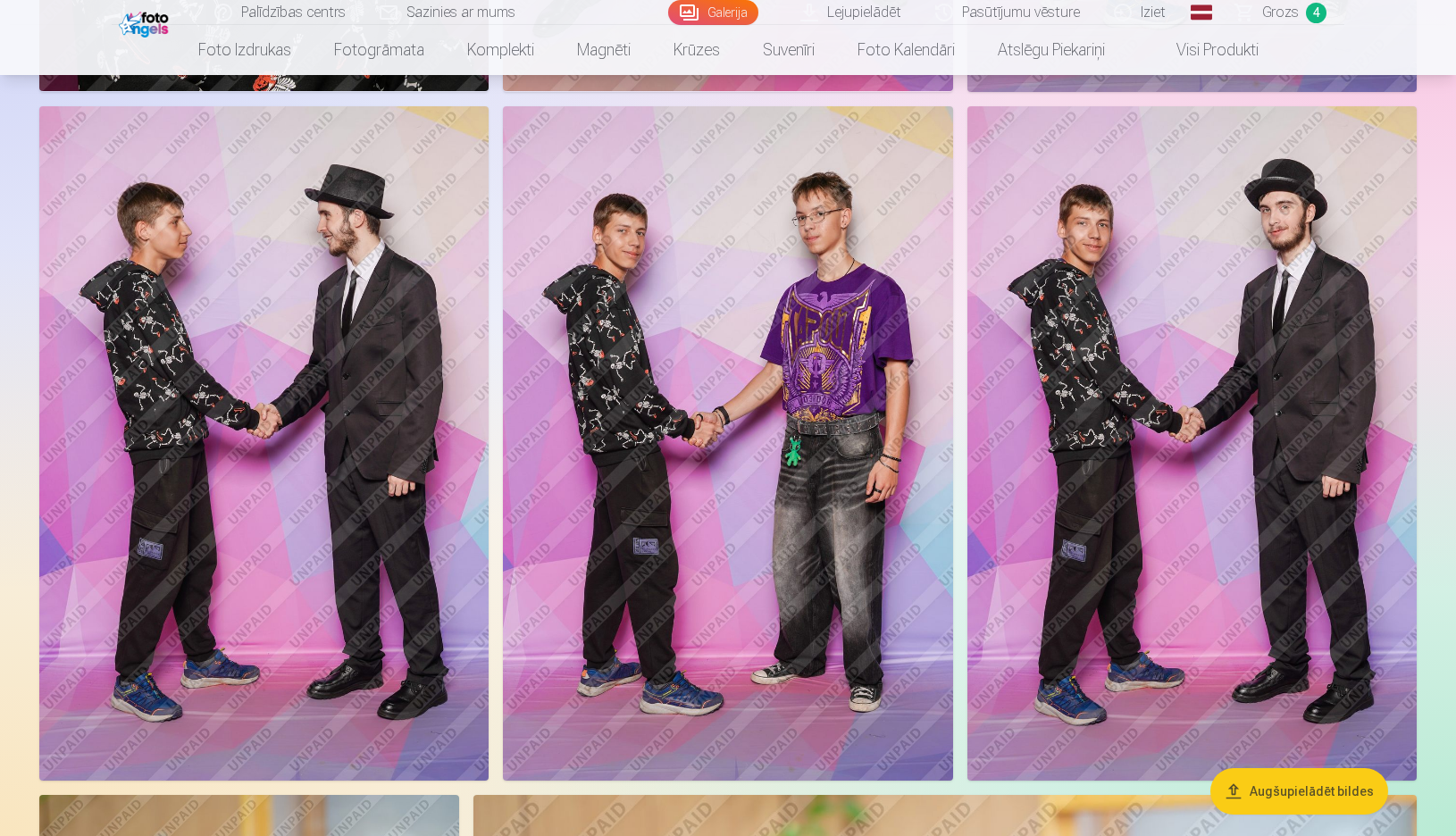
click at [716, 405] on img at bounding box center [728, 443] width 449 height 675
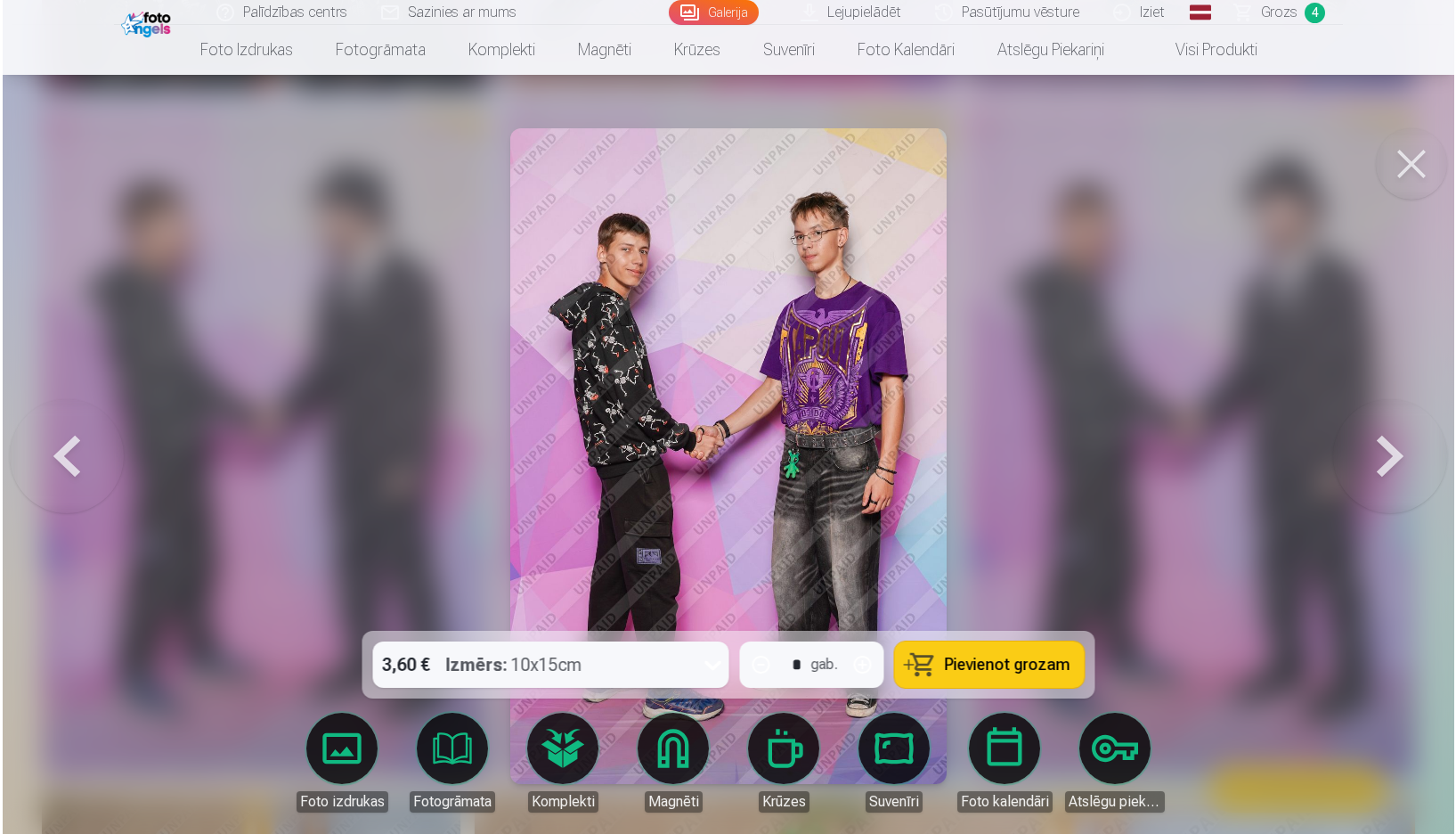
scroll to position [4825, 0]
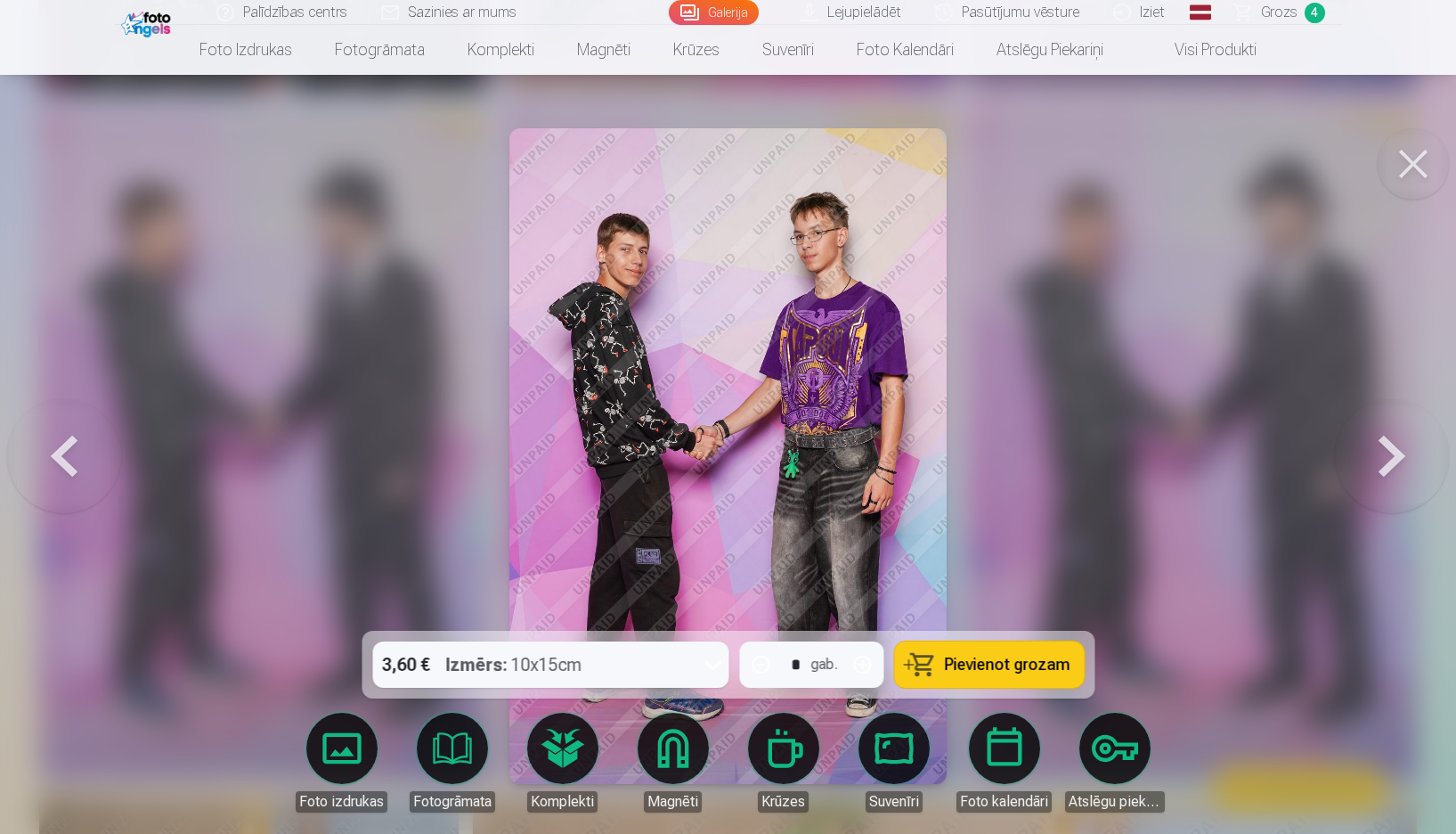
click at [970, 663] on span "Pievienot grozam" at bounding box center [1007, 664] width 126 height 16
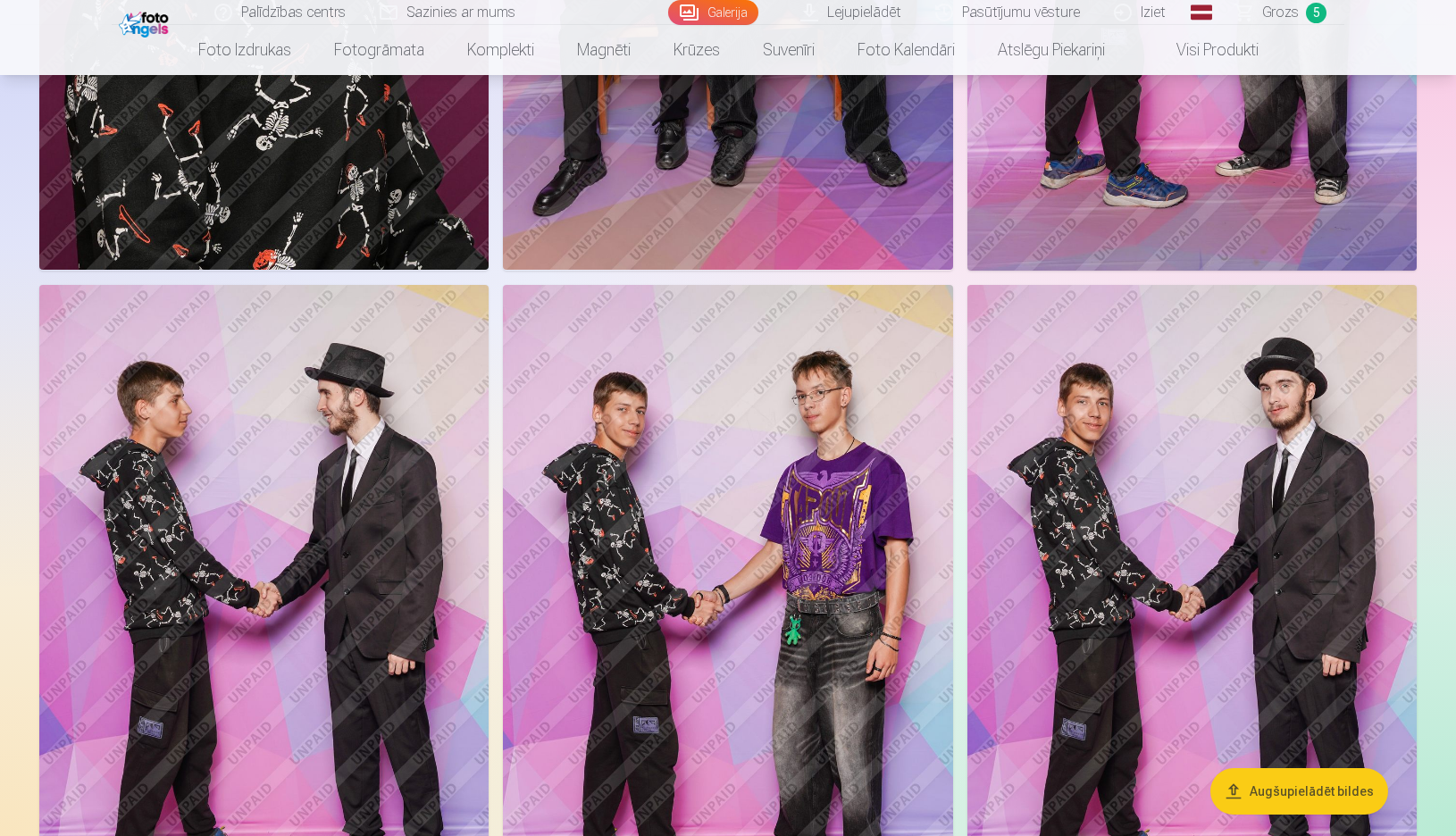
click at [1223, 504] on img at bounding box center [1192, 622] width 449 height 675
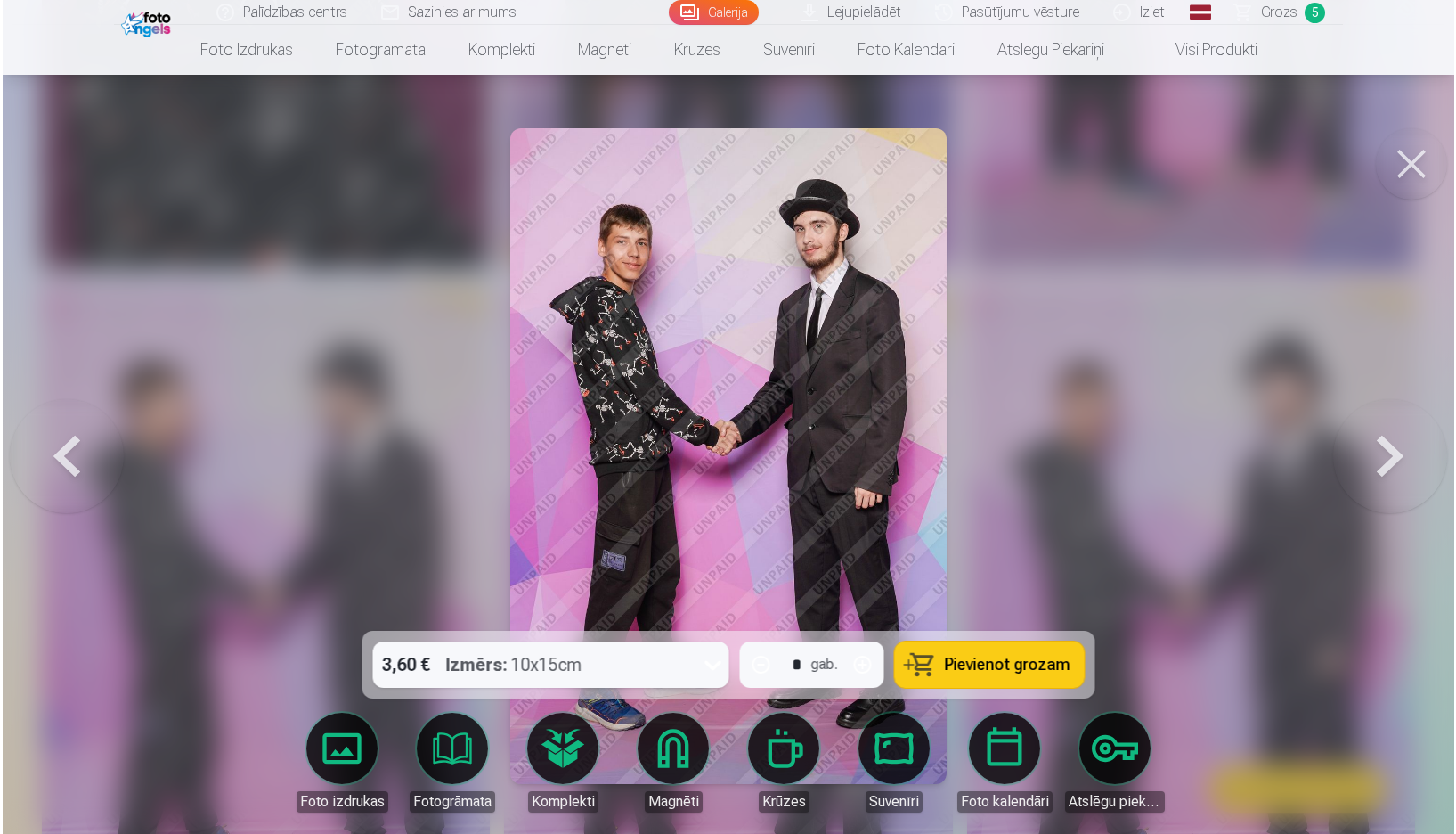
scroll to position [4648, 0]
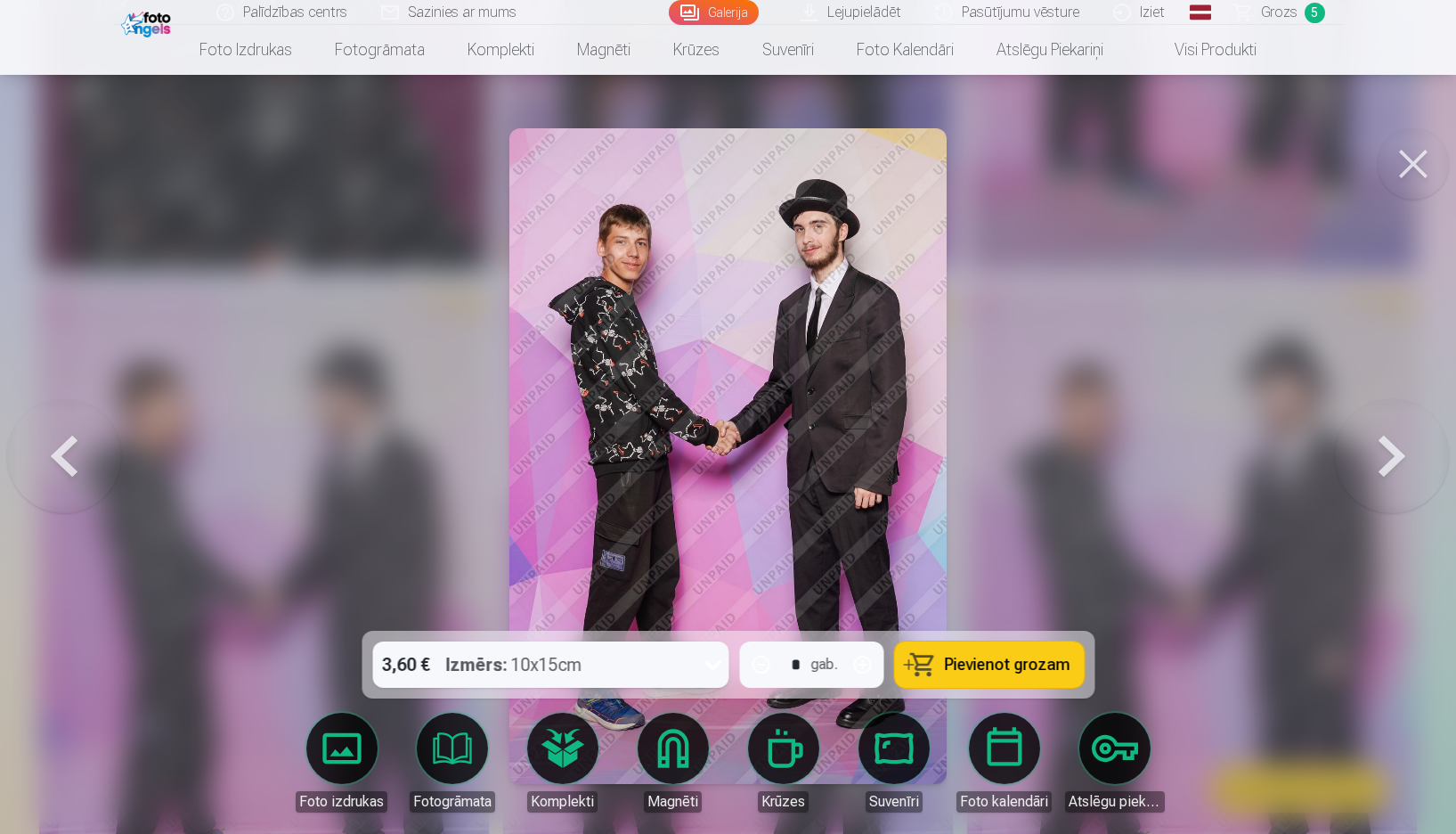
click at [996, 671] on span "Pievienot grozam" at bounding box center [1007, 664] width 126 height 16
click at [1283, 18] on span "Grozs" at bounding box center [1280, 13] width 37 height 22
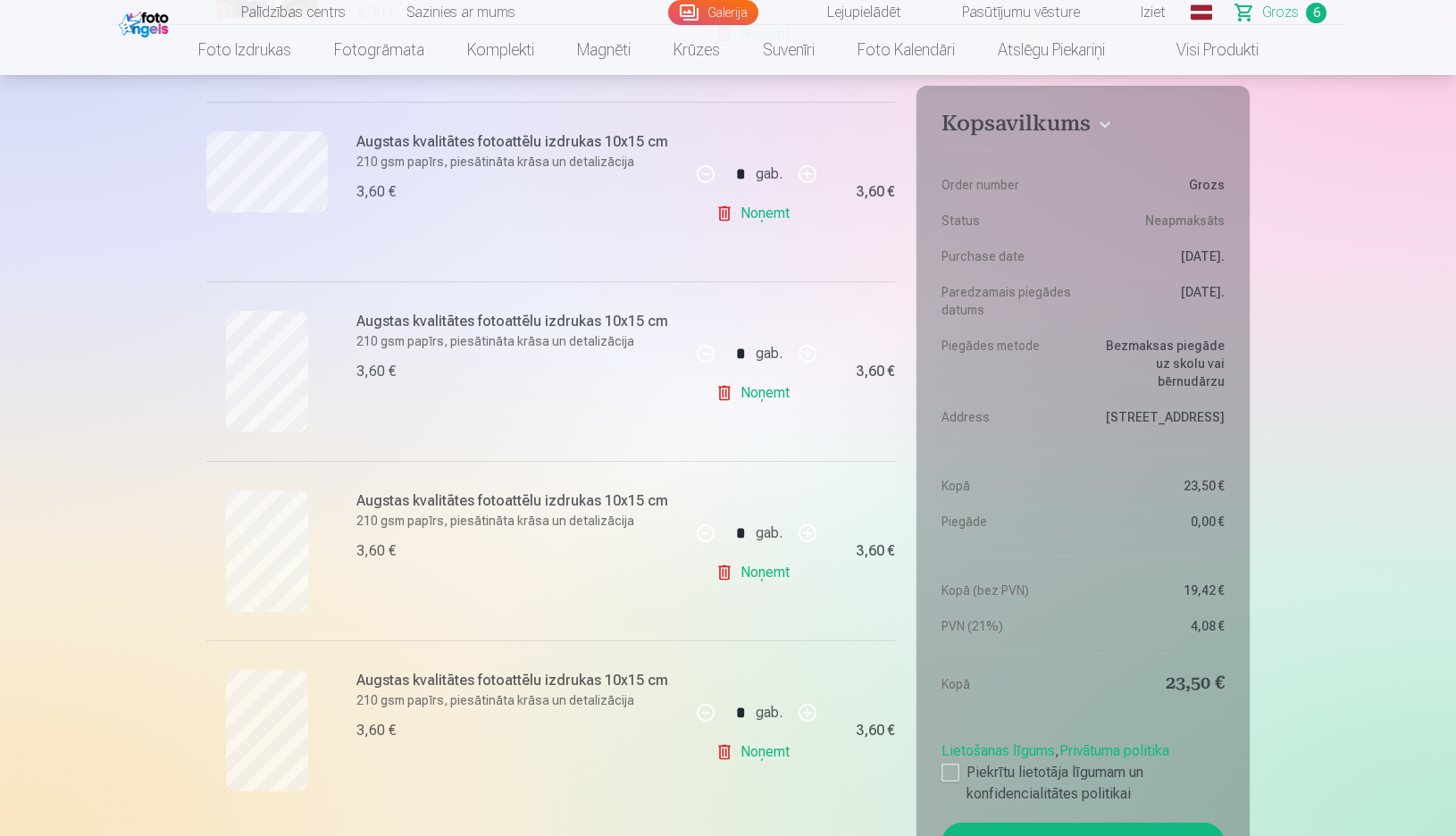
scroll to position [446, 0]
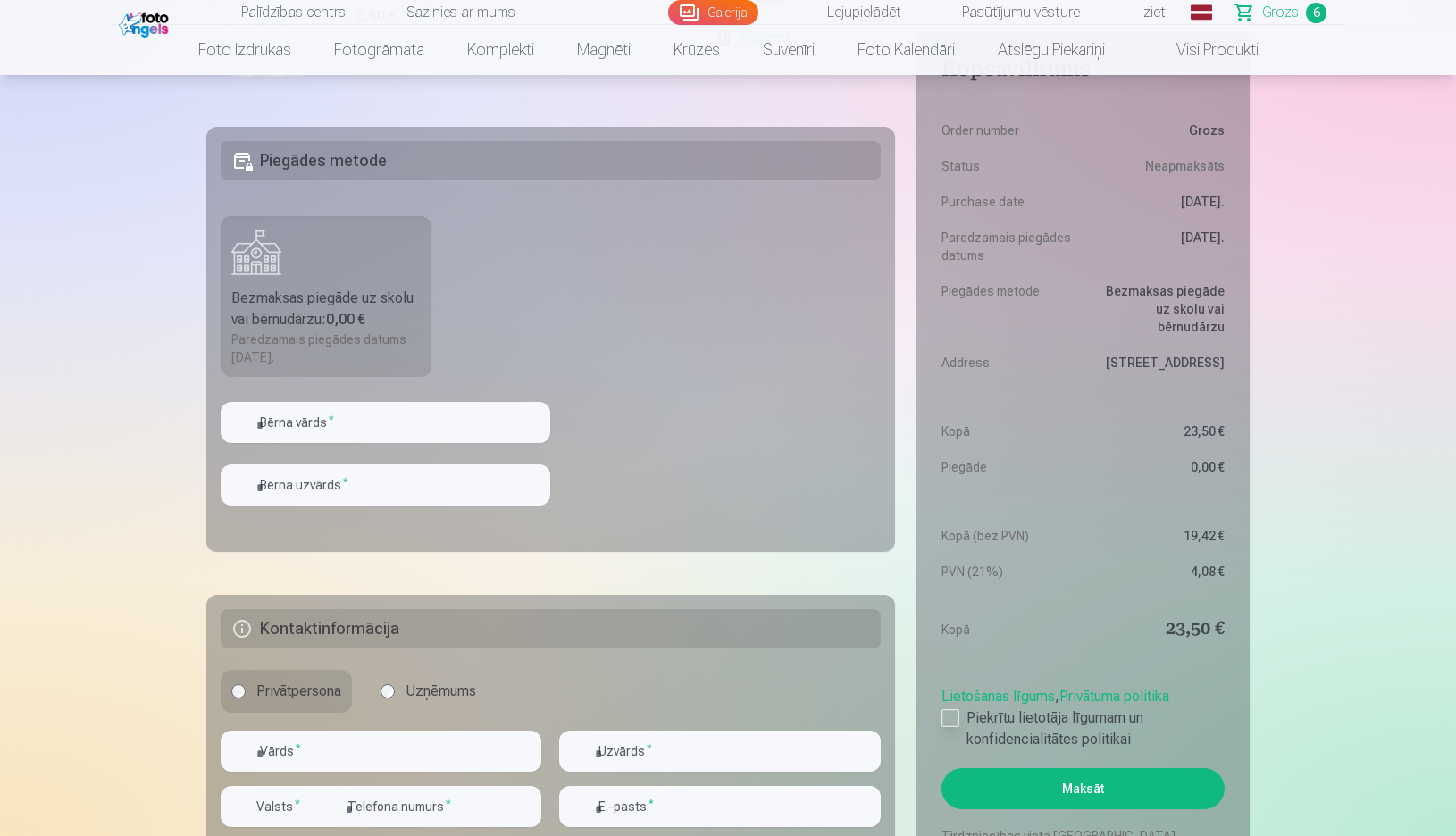
click at [956, 719] on div at bounding box center [950, 719] width 18 height 18
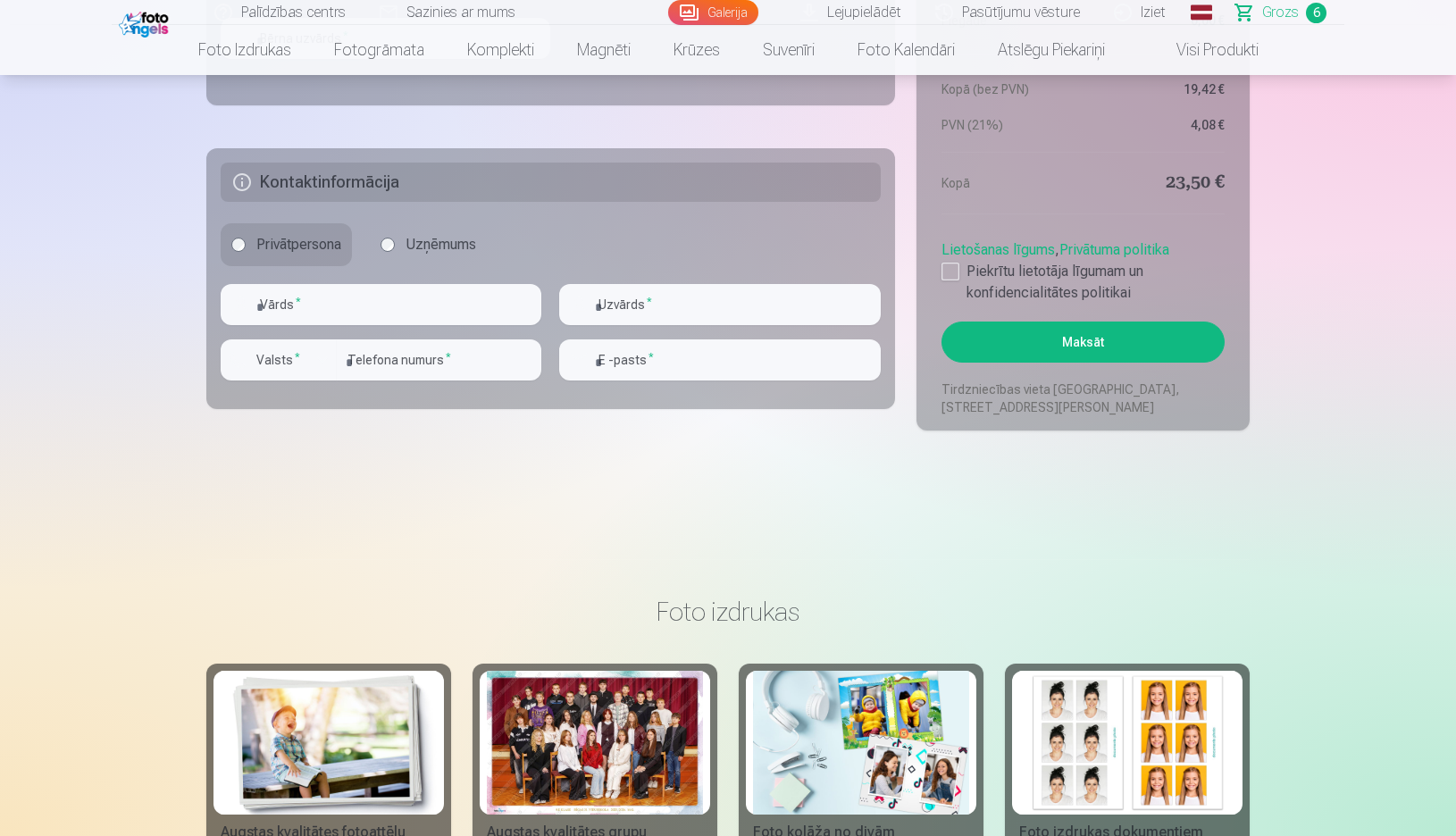
click at [1139, 339] on button "Maksāt" at bounding box center [1082, 342] width 283 height 41
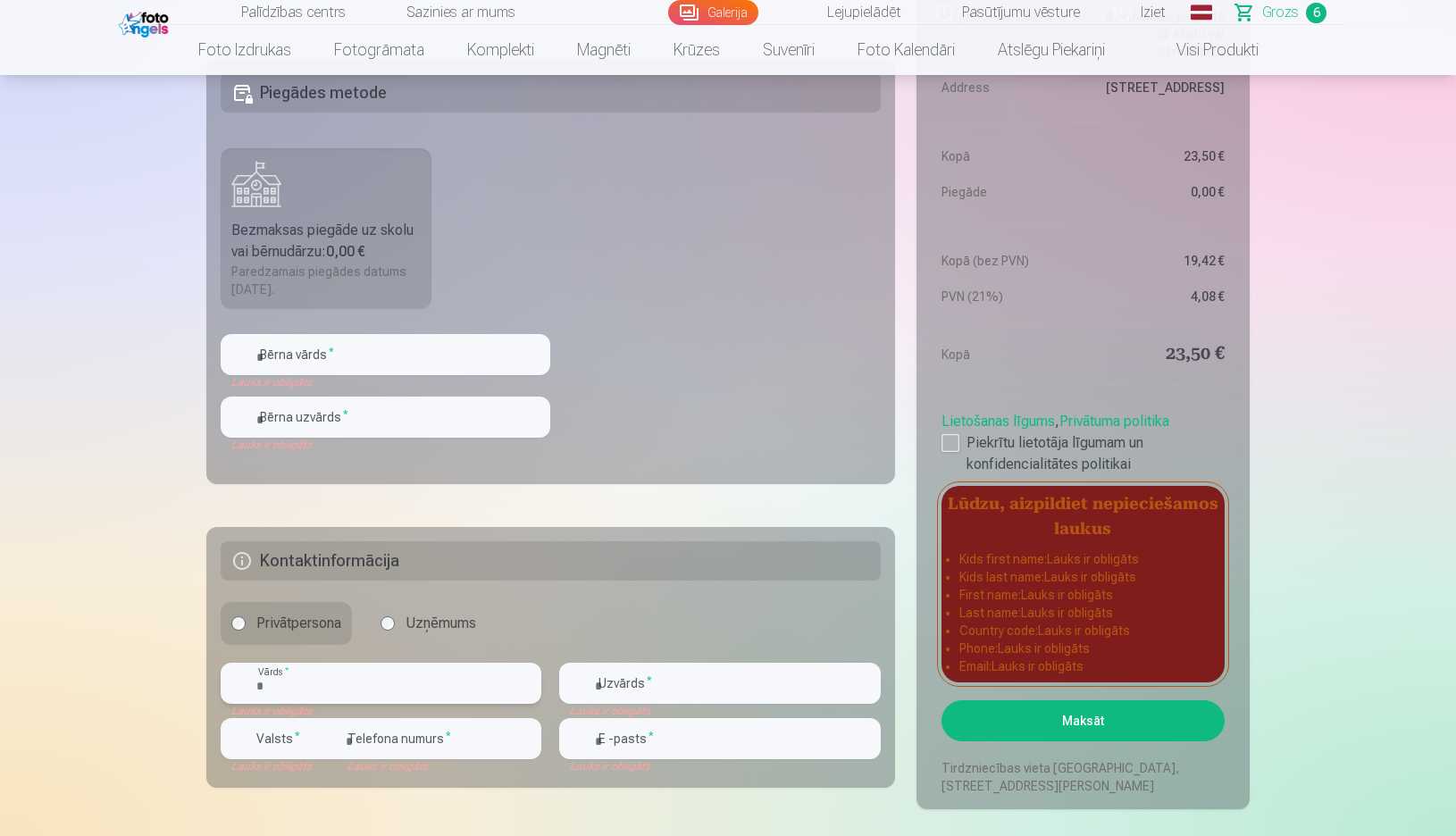
scroll to position [1161, 0]
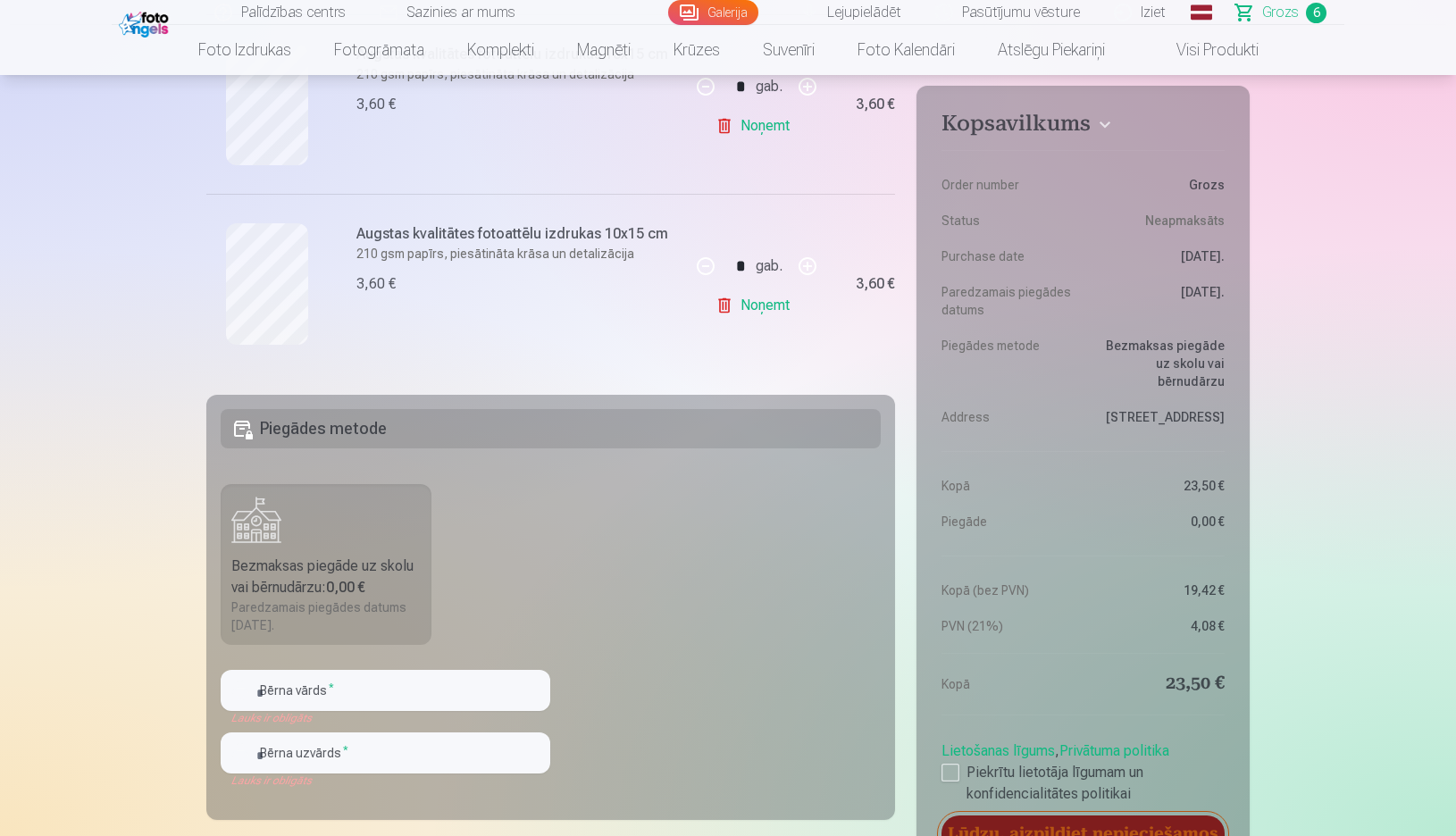
click at [253, 531] on label "Bezmaksas piegāde uz skolu vai bērnudārzu : 0,00 € Paredzamais piegādes datums …" at bounding box center [326, 565] width 211 height 161
click at [373, 700] on input "text" at bounding box center [386, 690] width 330 height 41
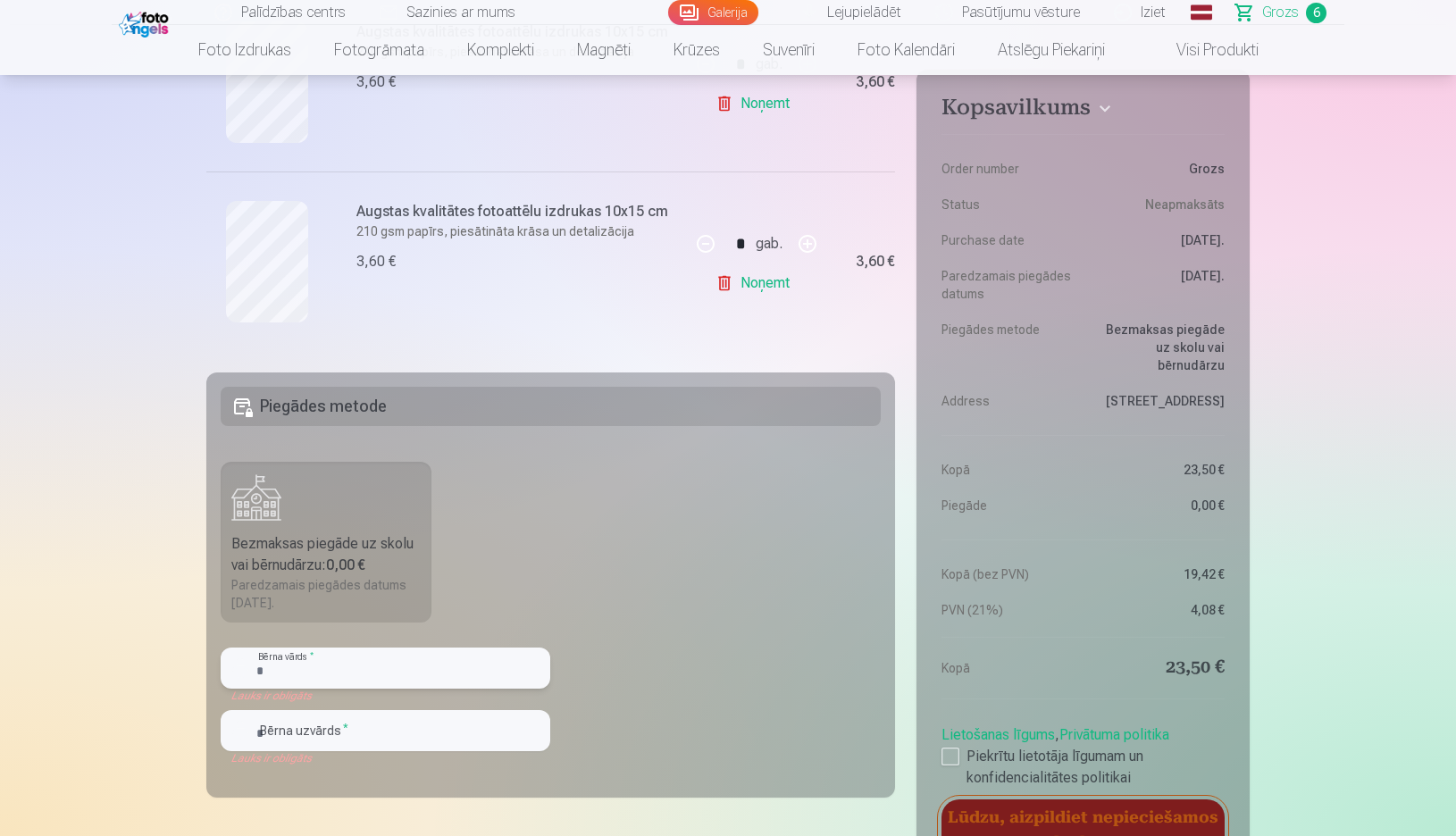
scroll to position [1251, 0]
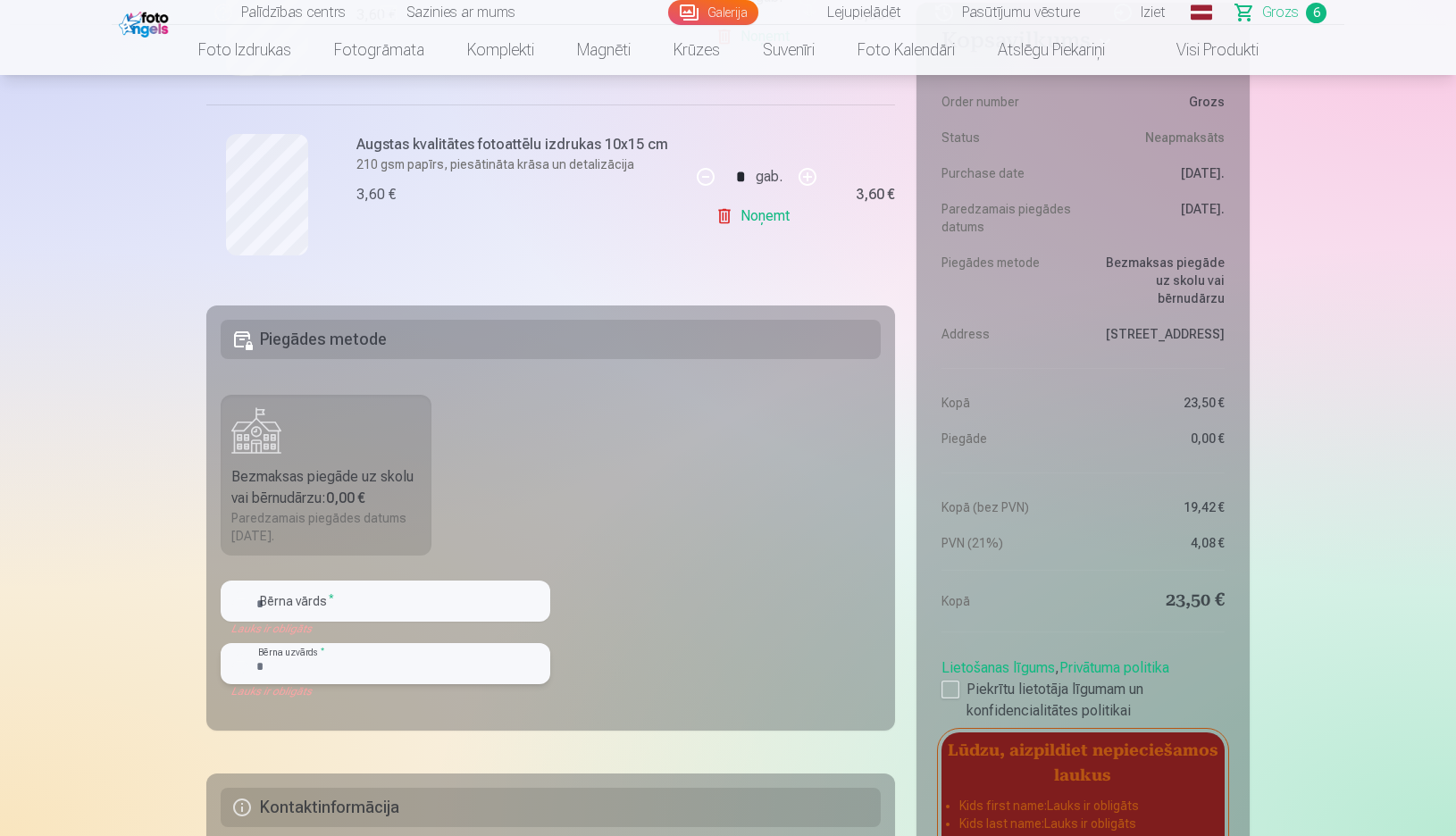
click at [449, 672] on input "text" at bounding box center [386, 663] width 330 height 41
click at [414, 612] on input "text" at bounding box center [386, 600] width 330 height 41
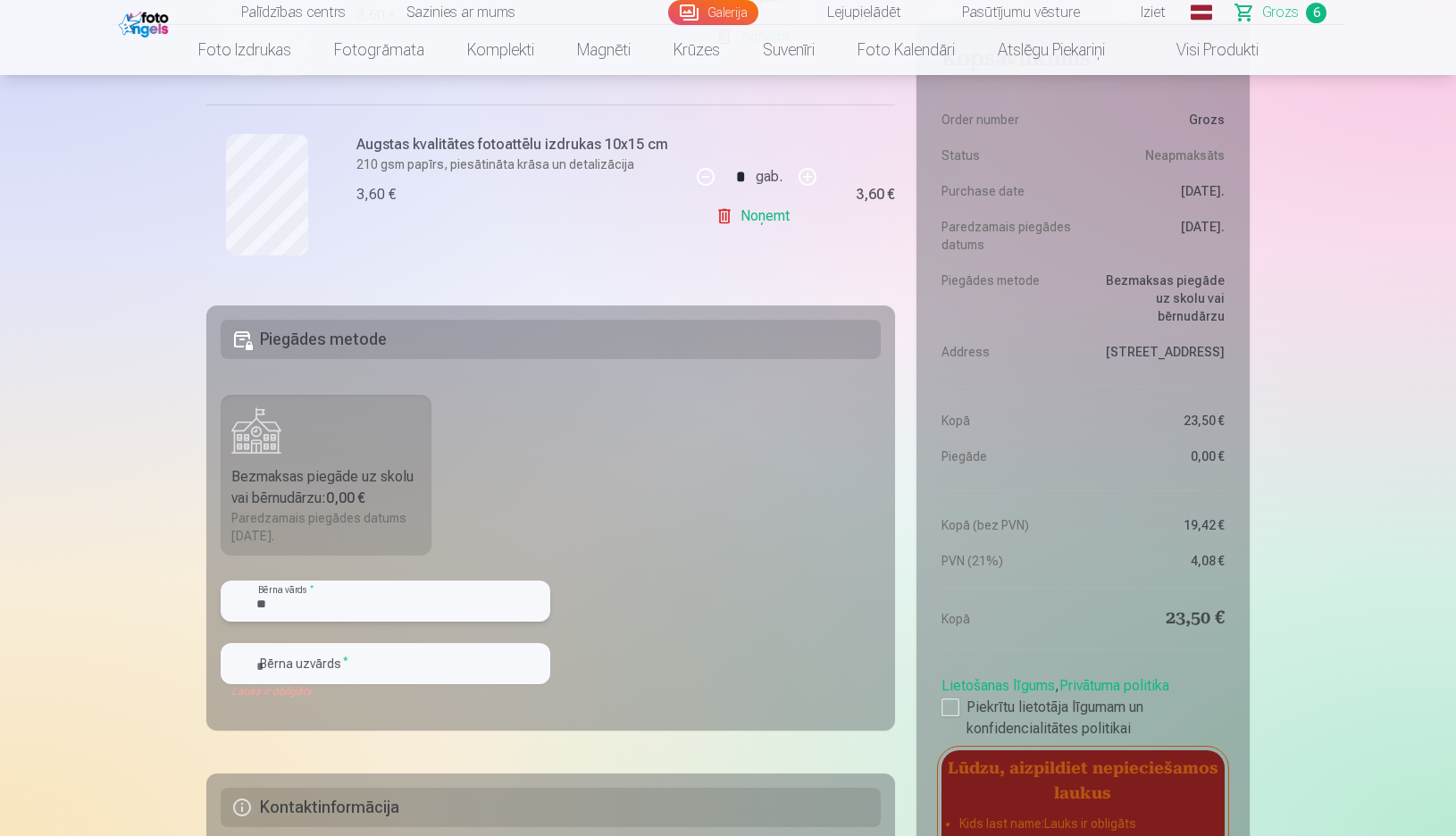
type input "*"
type input "*******"
click at [393, 646] on input "text" at bounding box center [386, 663] width 330 height 41
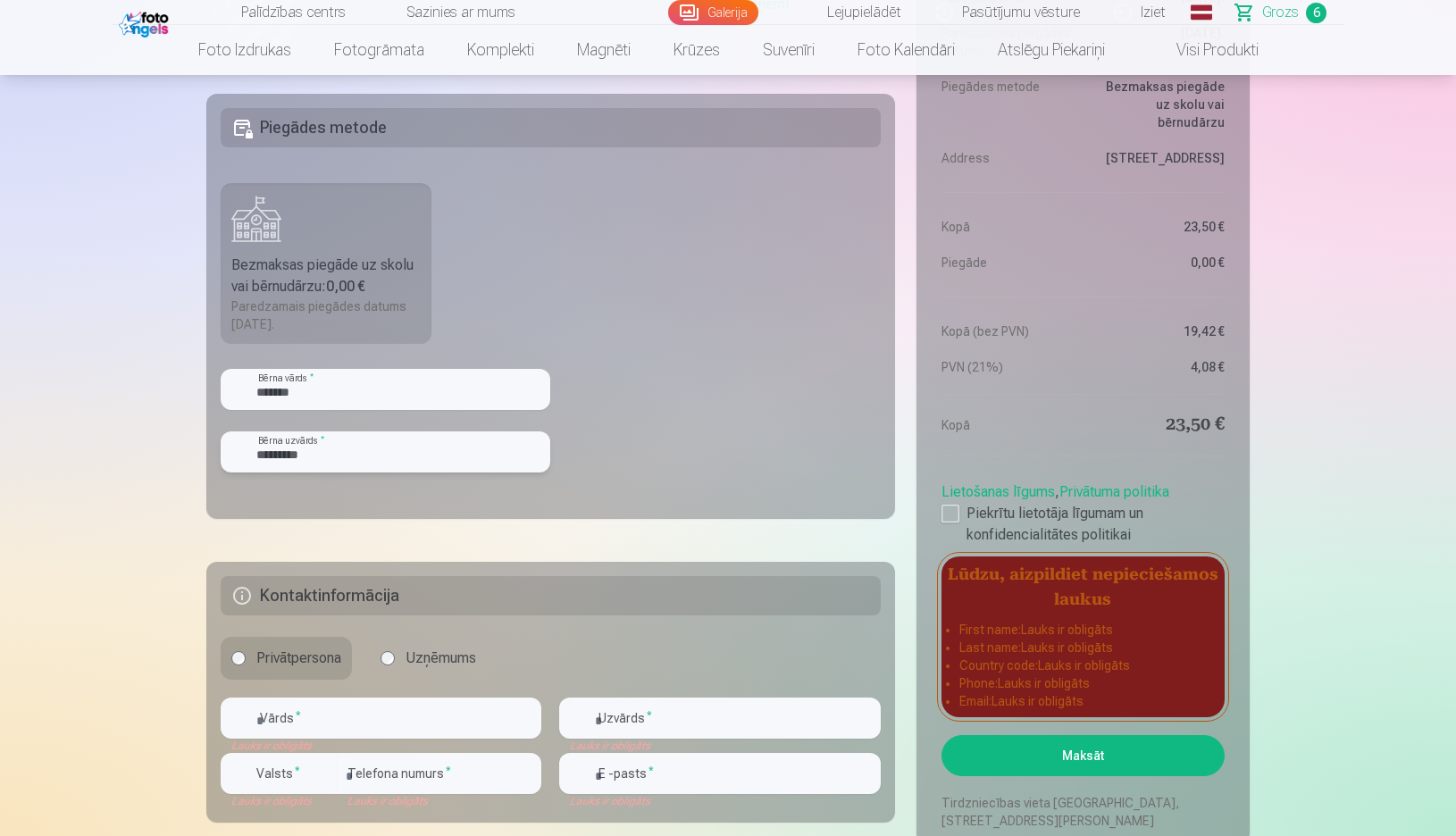
scroll to position [1519, 0]
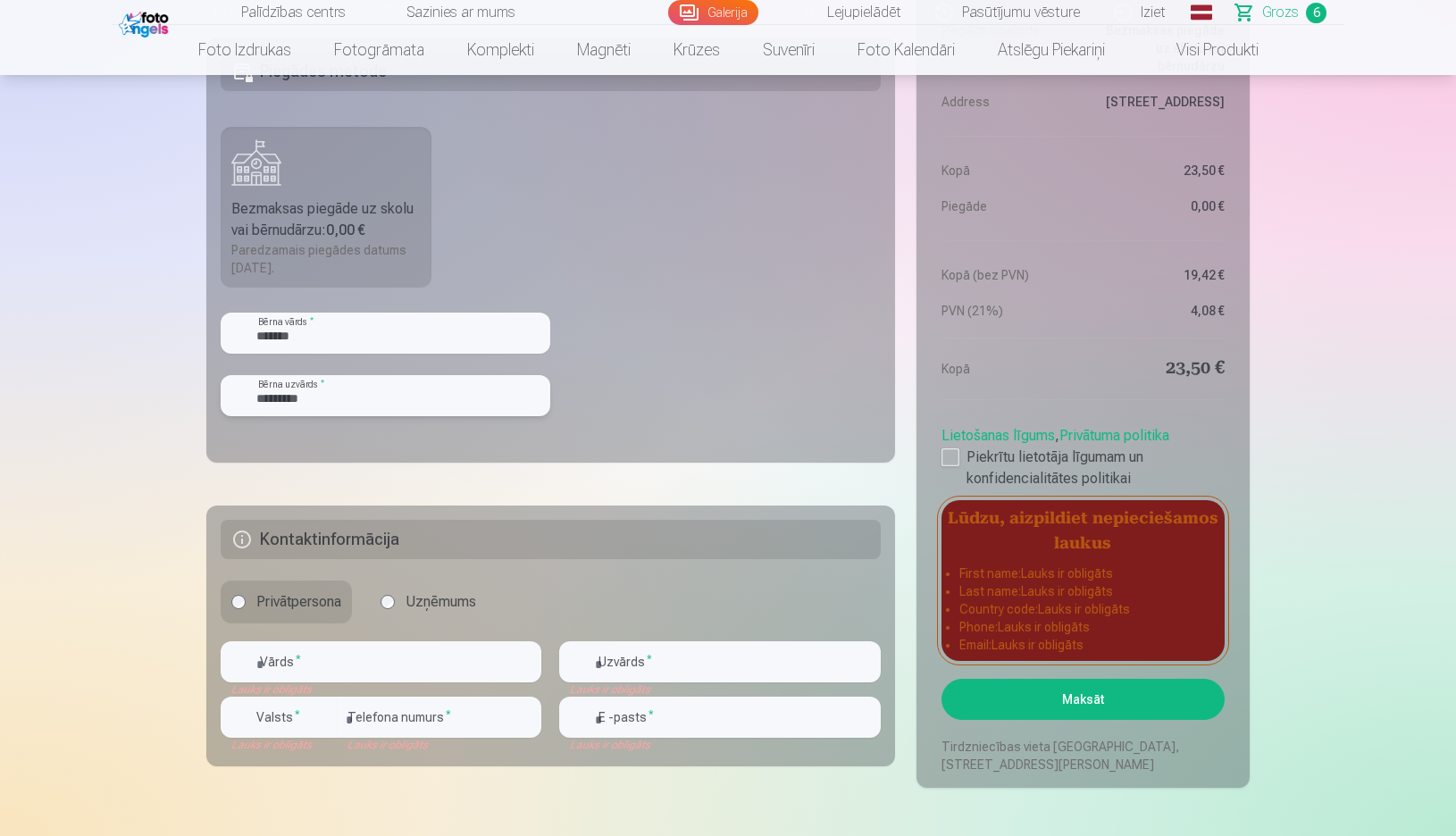
type input "*********"
click at [406, 613] on label "Uzņēmums" at bounding box center [428, 601] width 117 height 43
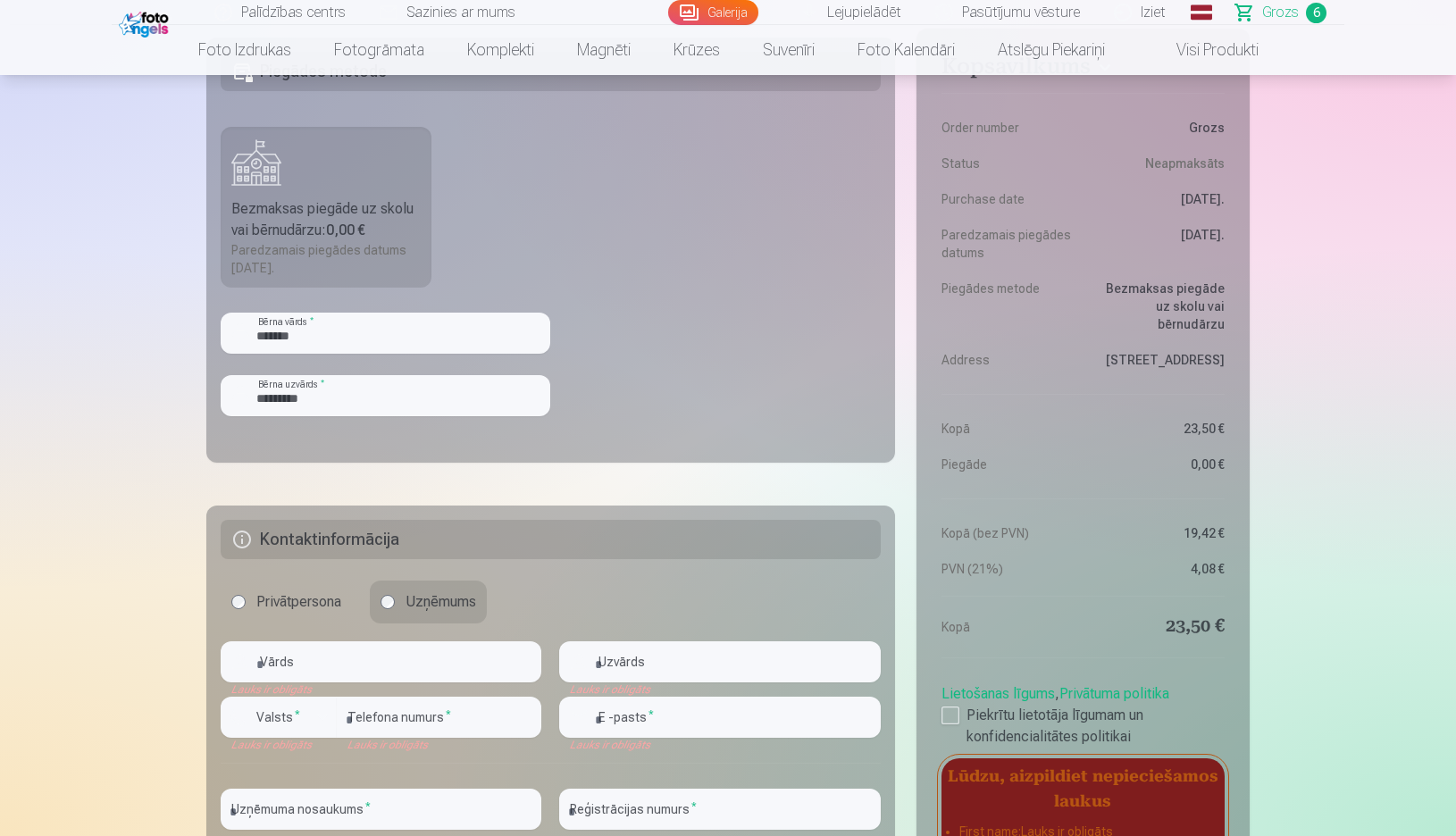
click at [320, 594] on label "Privātpersona" at bounding box center [286, 601] width 131 height 43
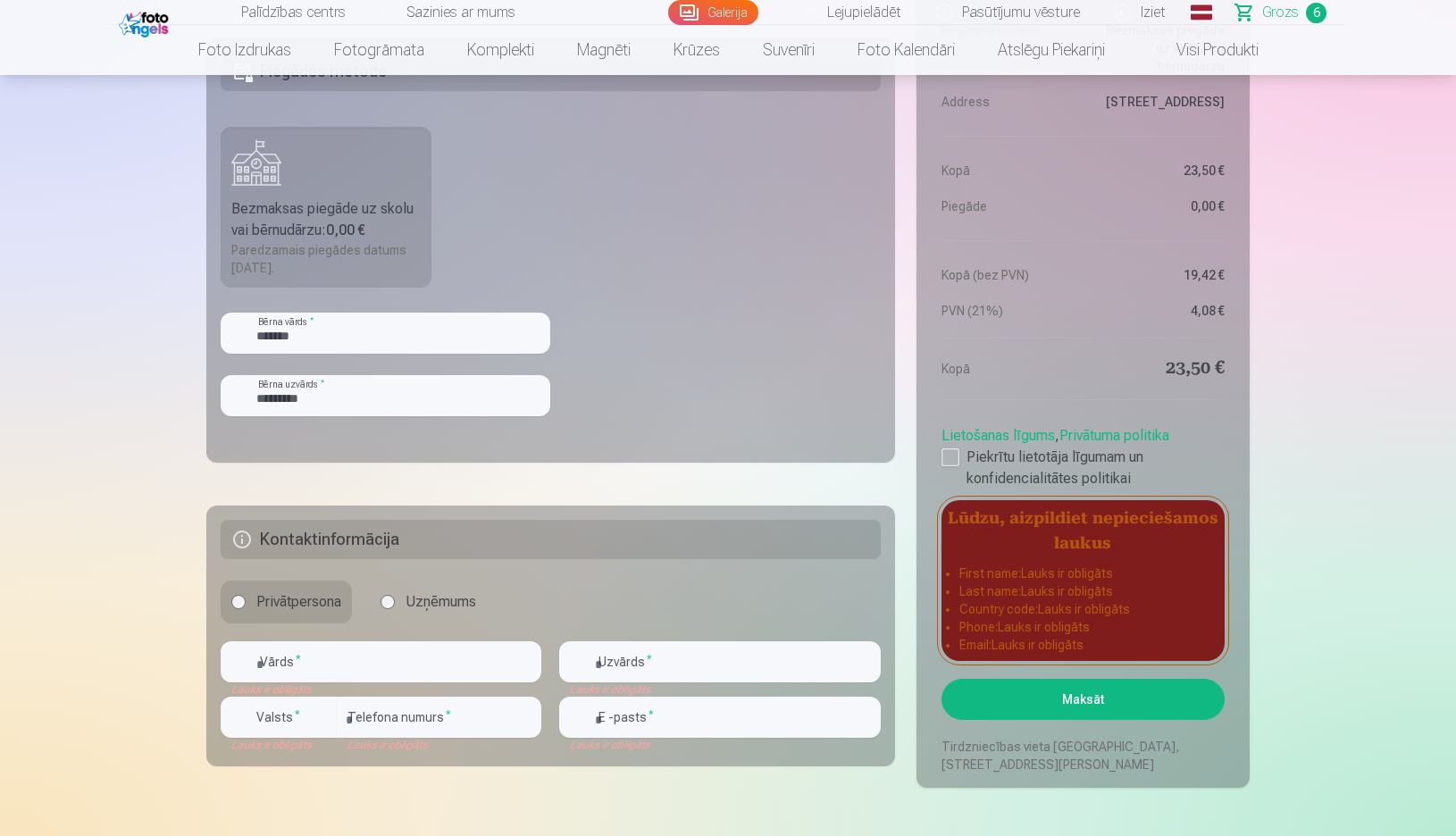
click at [383, 593] on label "Uzņēmums" at bounding box center [428, 601] width 117 height 43
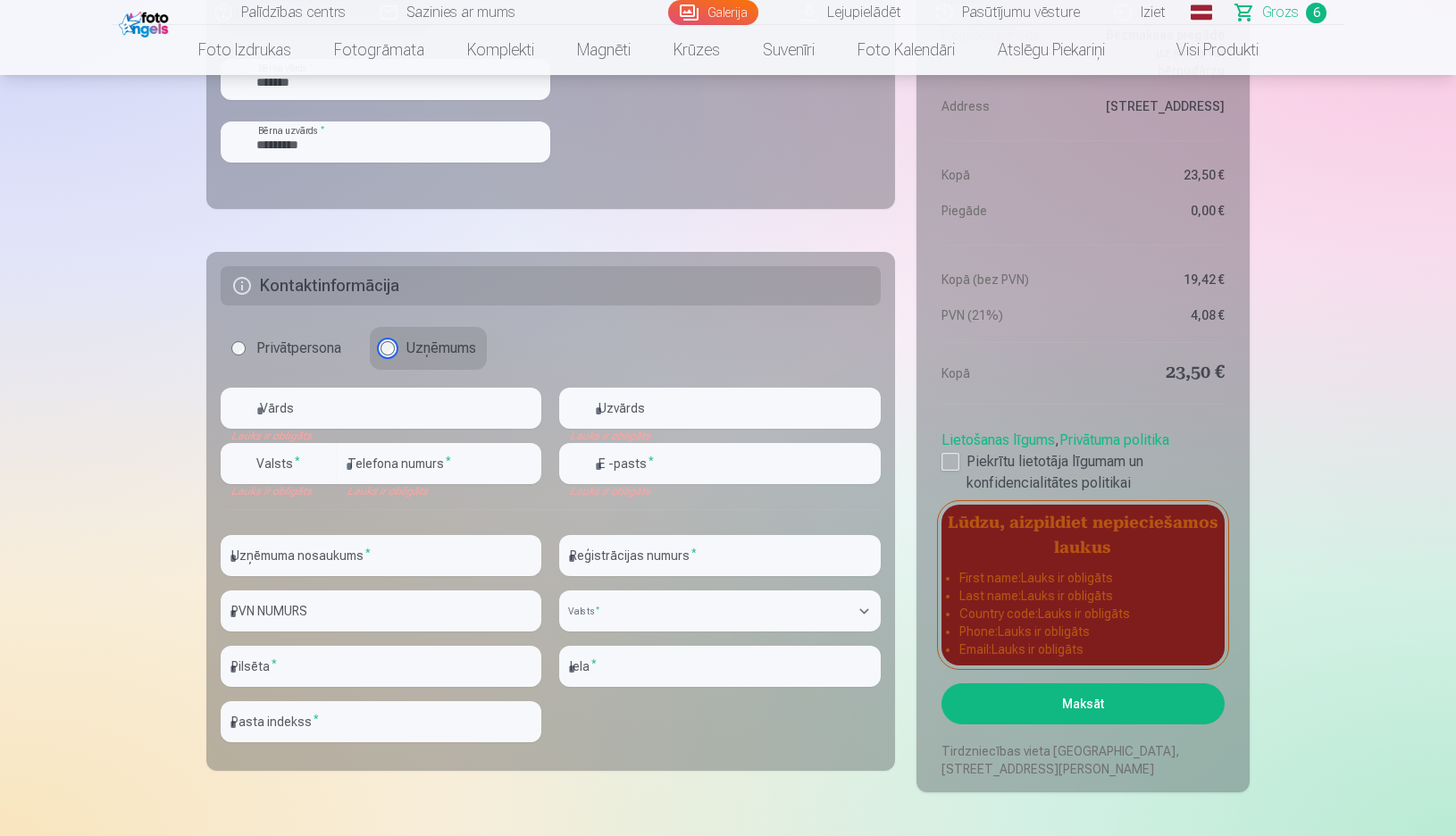
scroll to position [1786, 0]
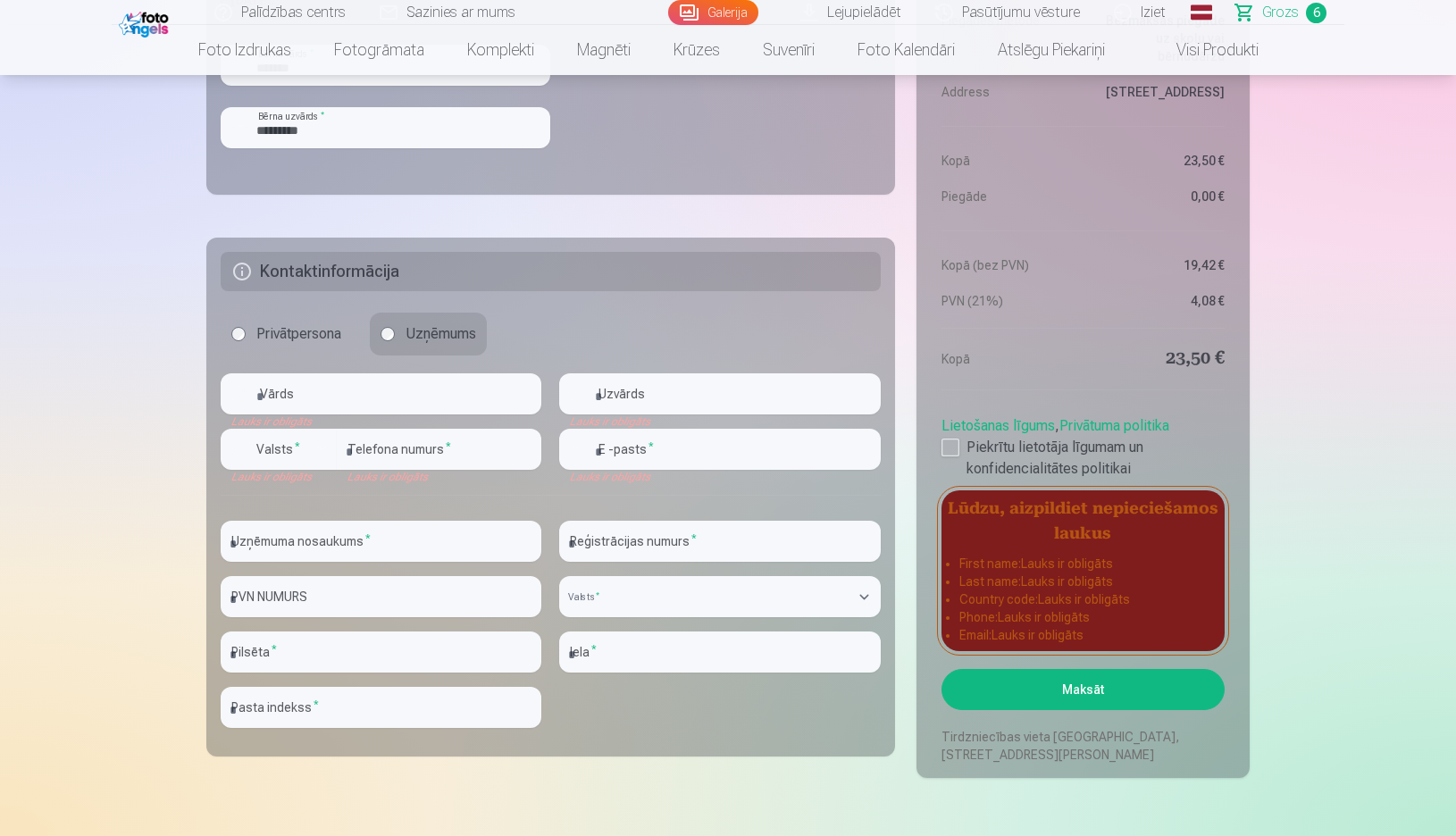
click at [313, 333] on label "Privātpersona" at bounding box center [286, 334] width 131 height 43
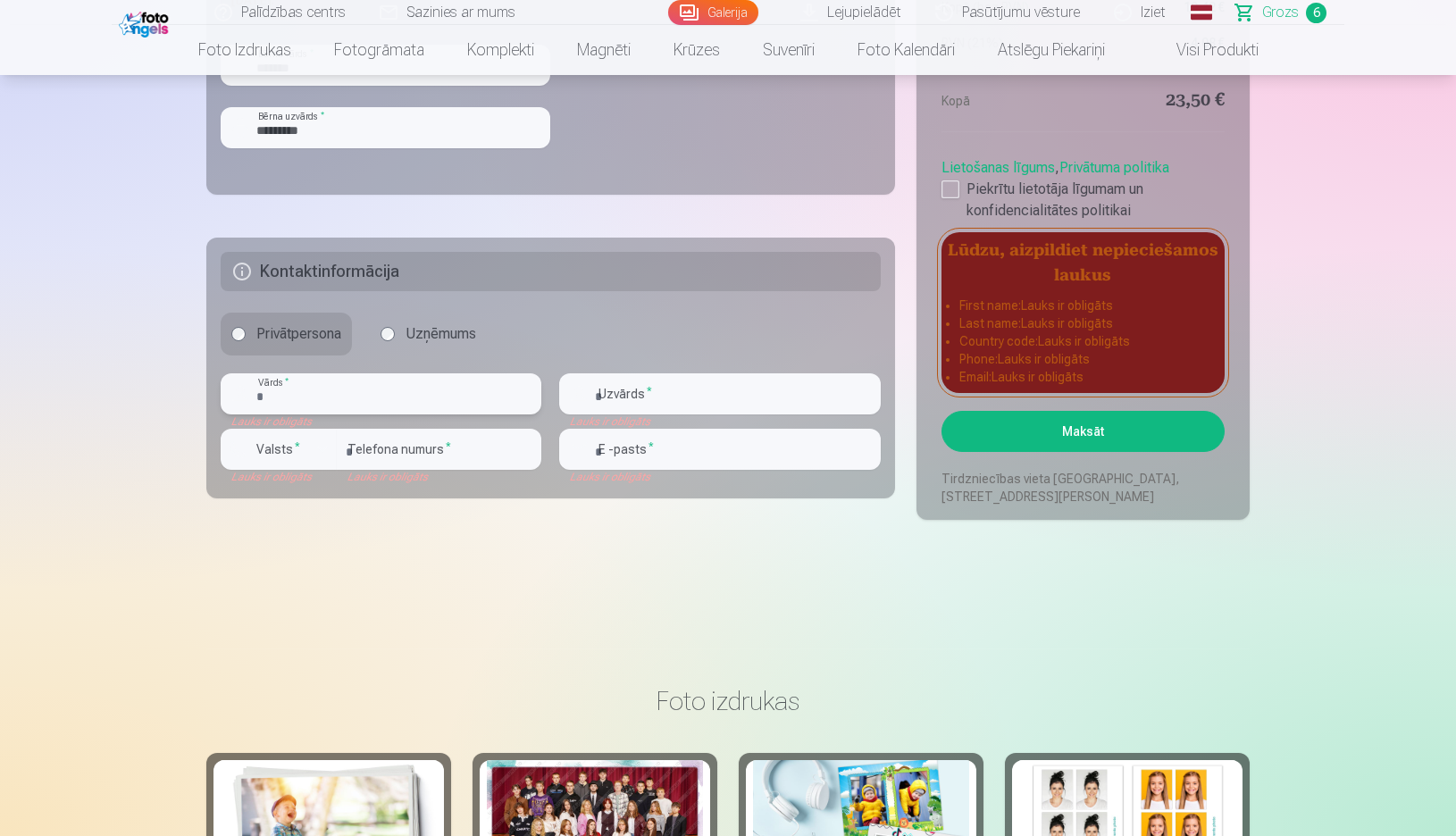
click at [380, 393] on input "text" at bounding box center [381, 394] width 321 height 41
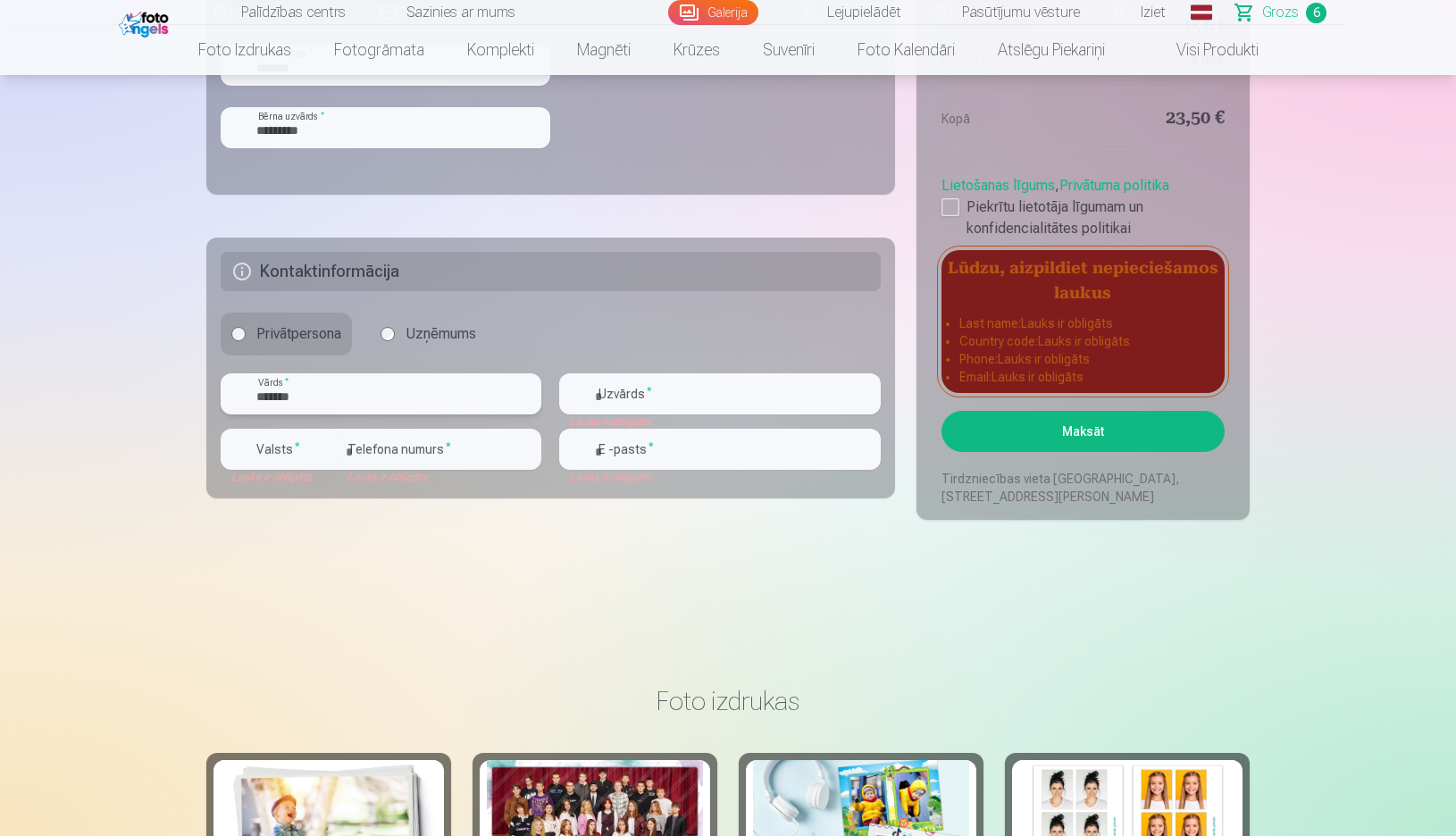
type input "*******"
click at [633, 381] on input "text" at bounding box center [720, 394] width 321 height 41
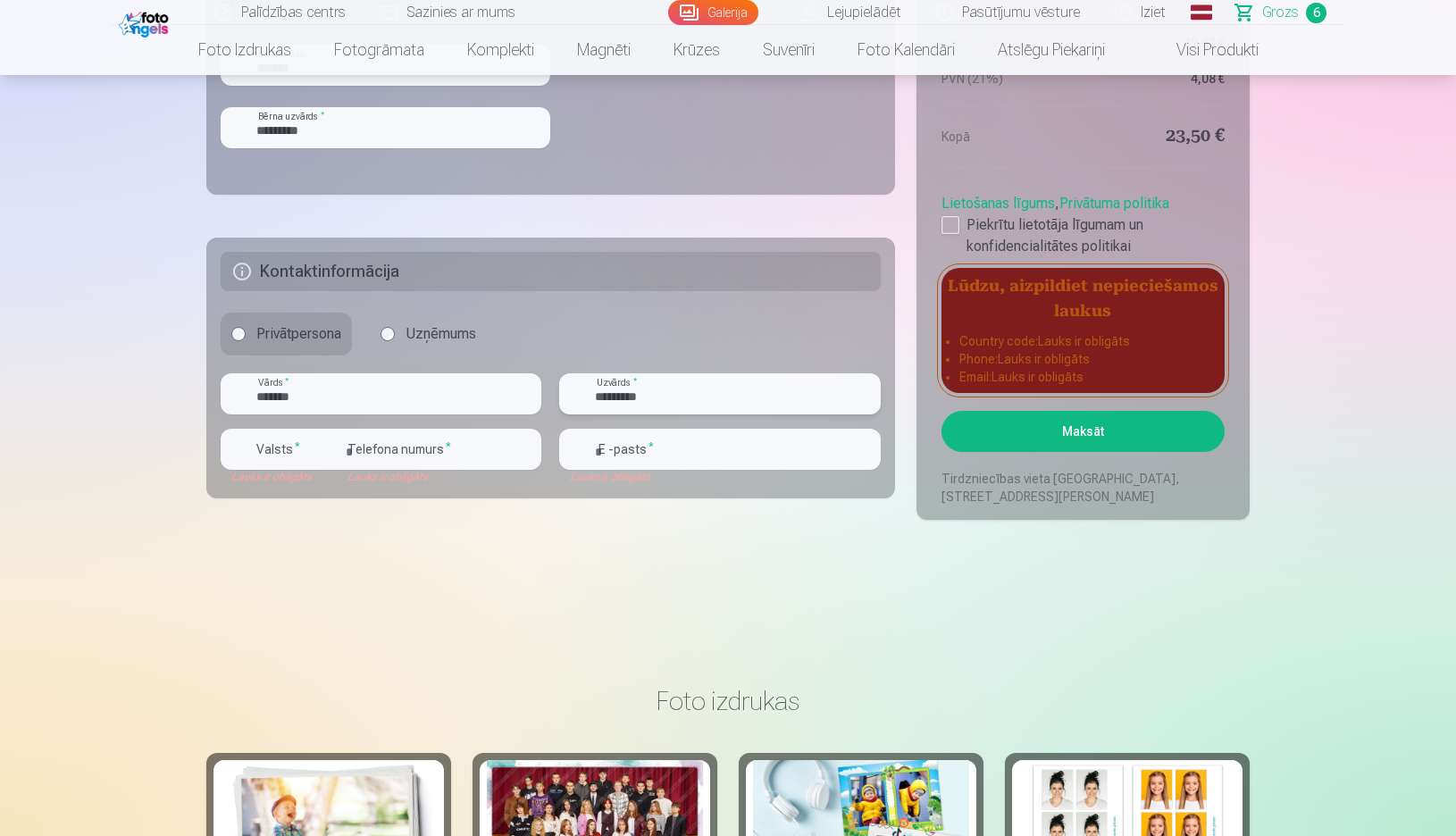
type input "*********"
click at [422, 460] on input "number" at bounding box center [439, 448] width 205 height 41
click at [320, 446] on div "button" at bounding box center [323, 449] width 22 height 22
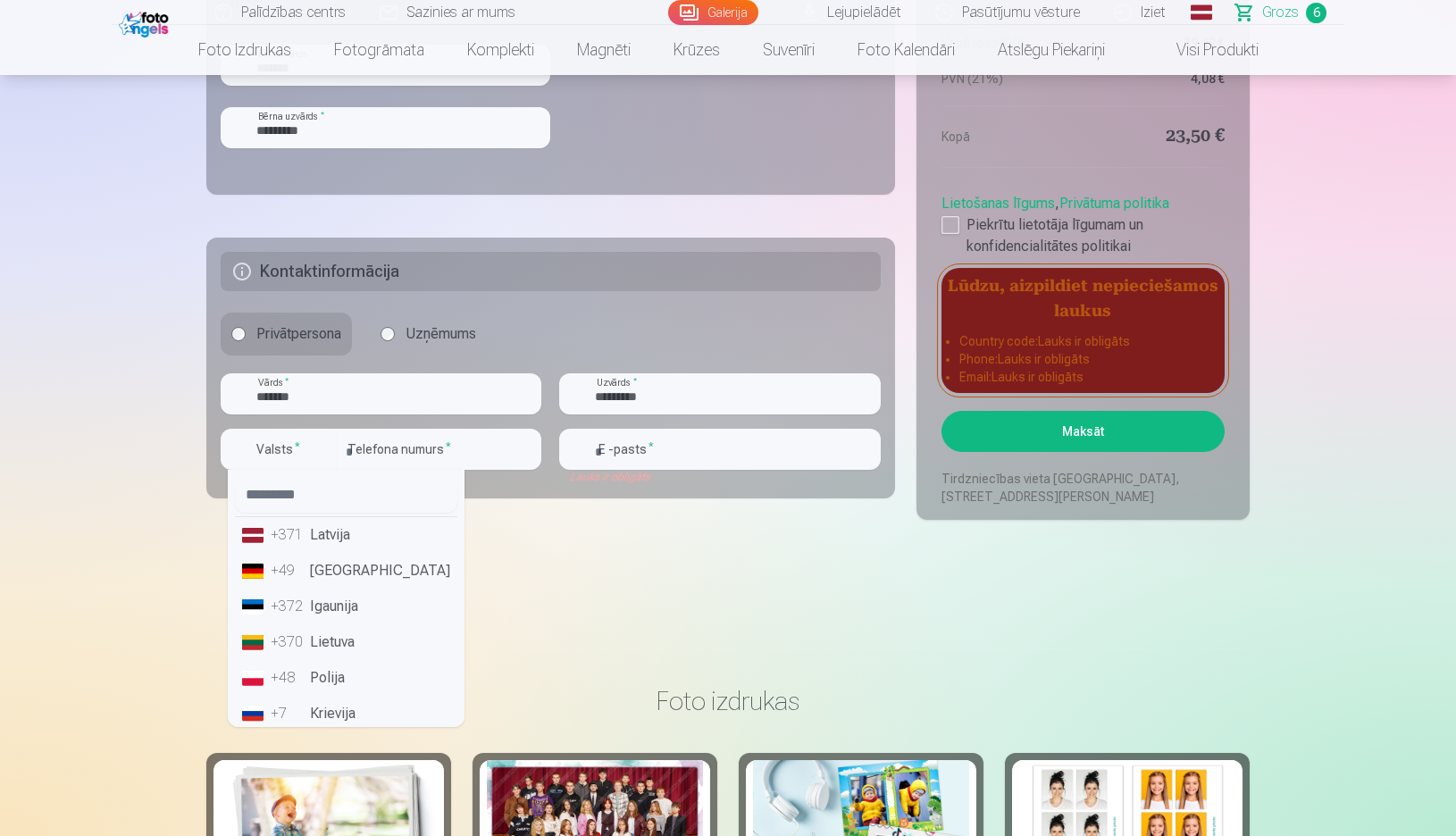
click at [328, 542] on li "+371 Latvija" at bounding box center [346, 535] width 223 height 36
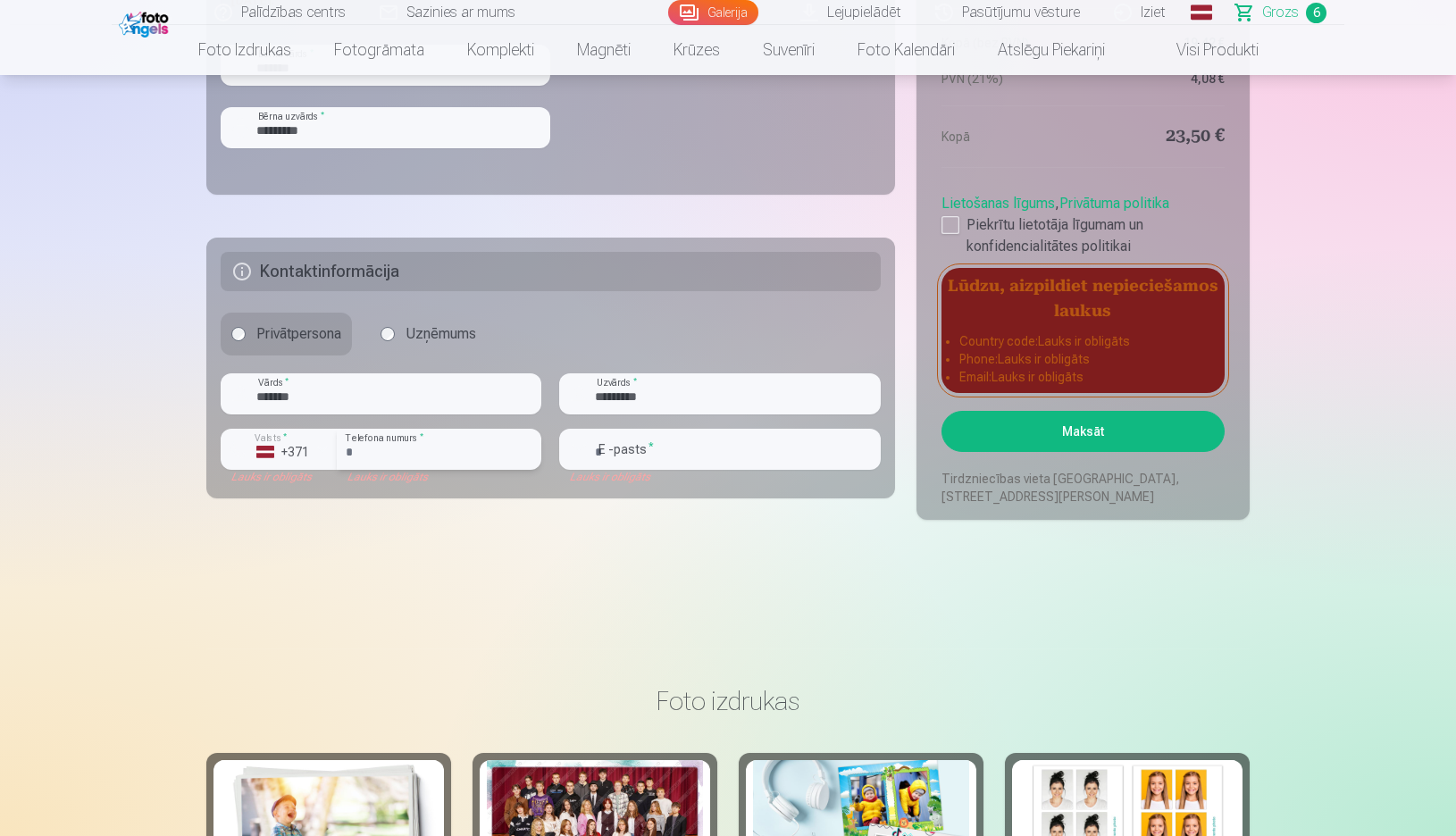
click at [407, 457] on input "number" at bounding box center [439, 448] width 205 height 41
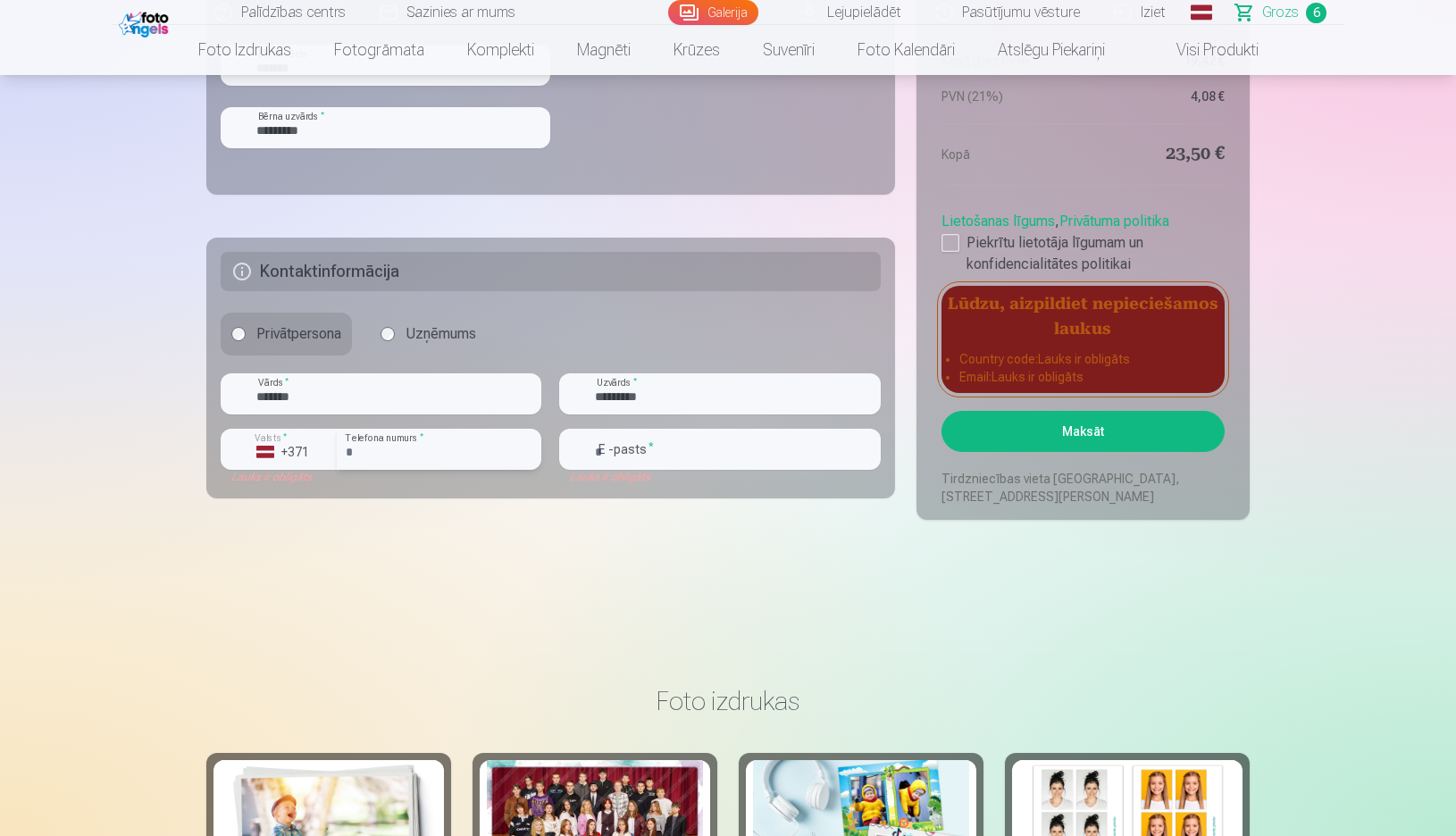
type input "********"
click at [701, 446] on input "email" at bounding box center [720, 448] width 321 height 41
type input "**********"
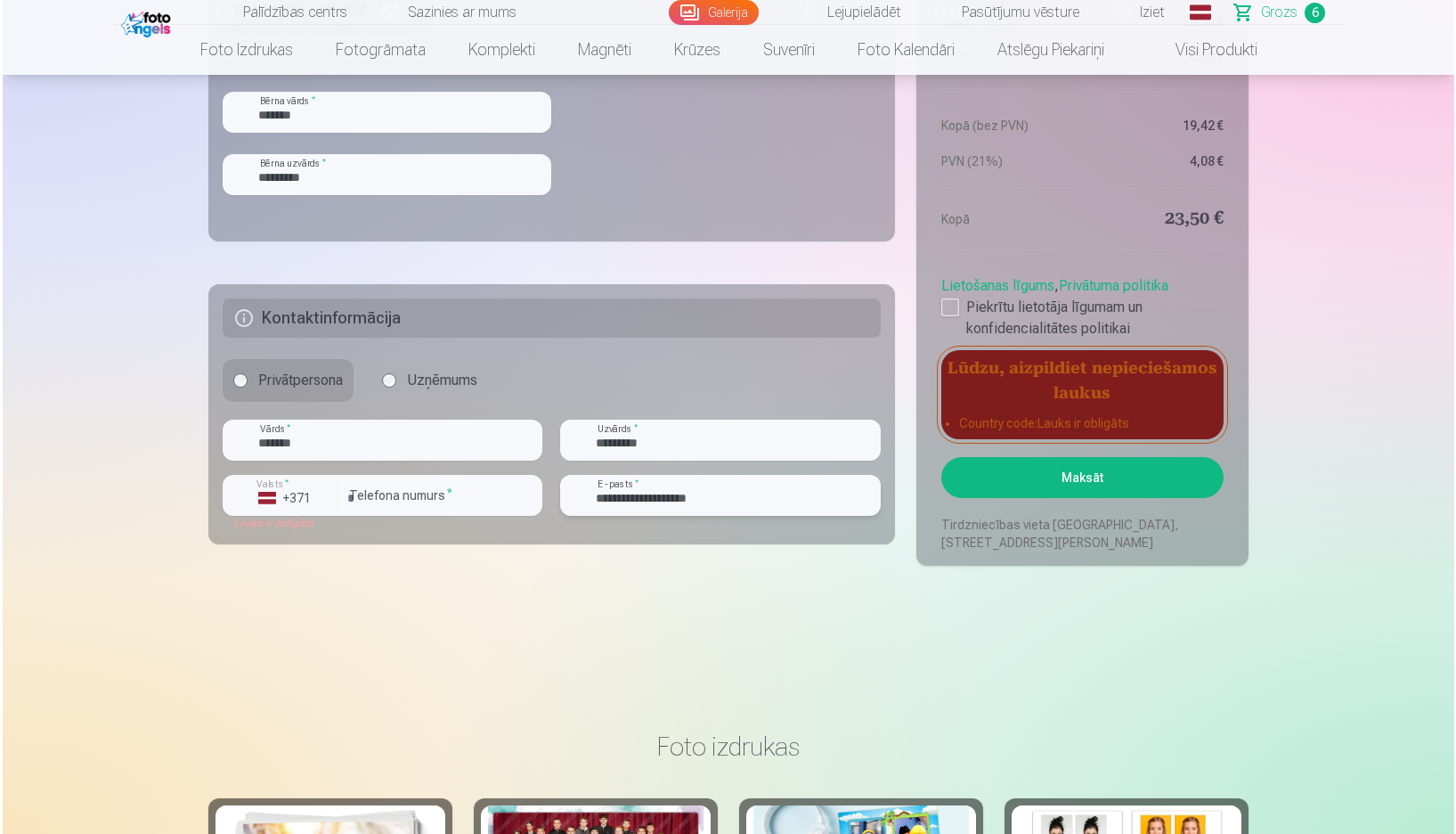
scroll to position [1693, 0]
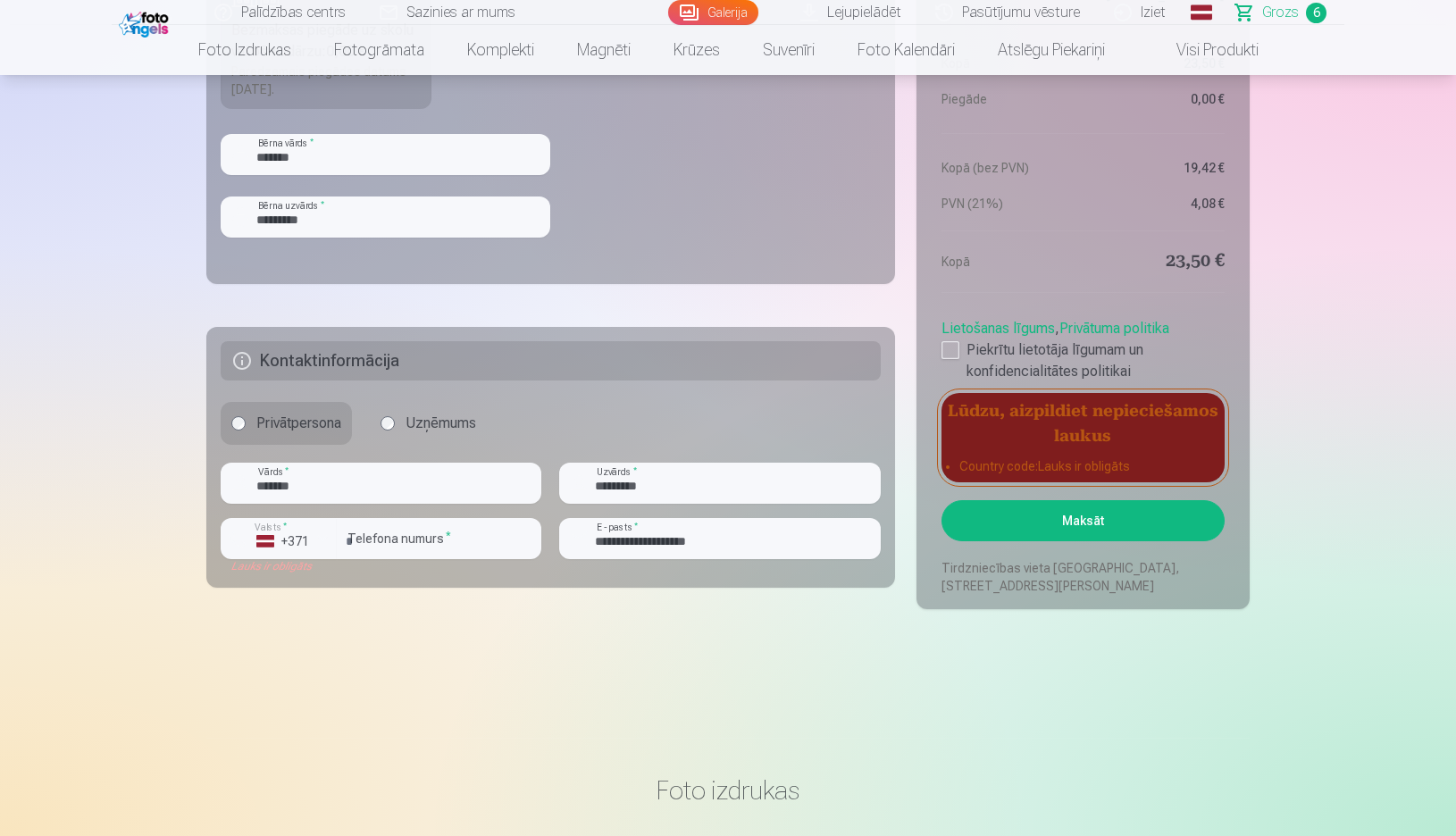
click at [1177, 521] on button "Maksāt" at bounding box center [1082, 520] width 283 height 41
